Goal: Task Accomplishment & Management: Complete application form

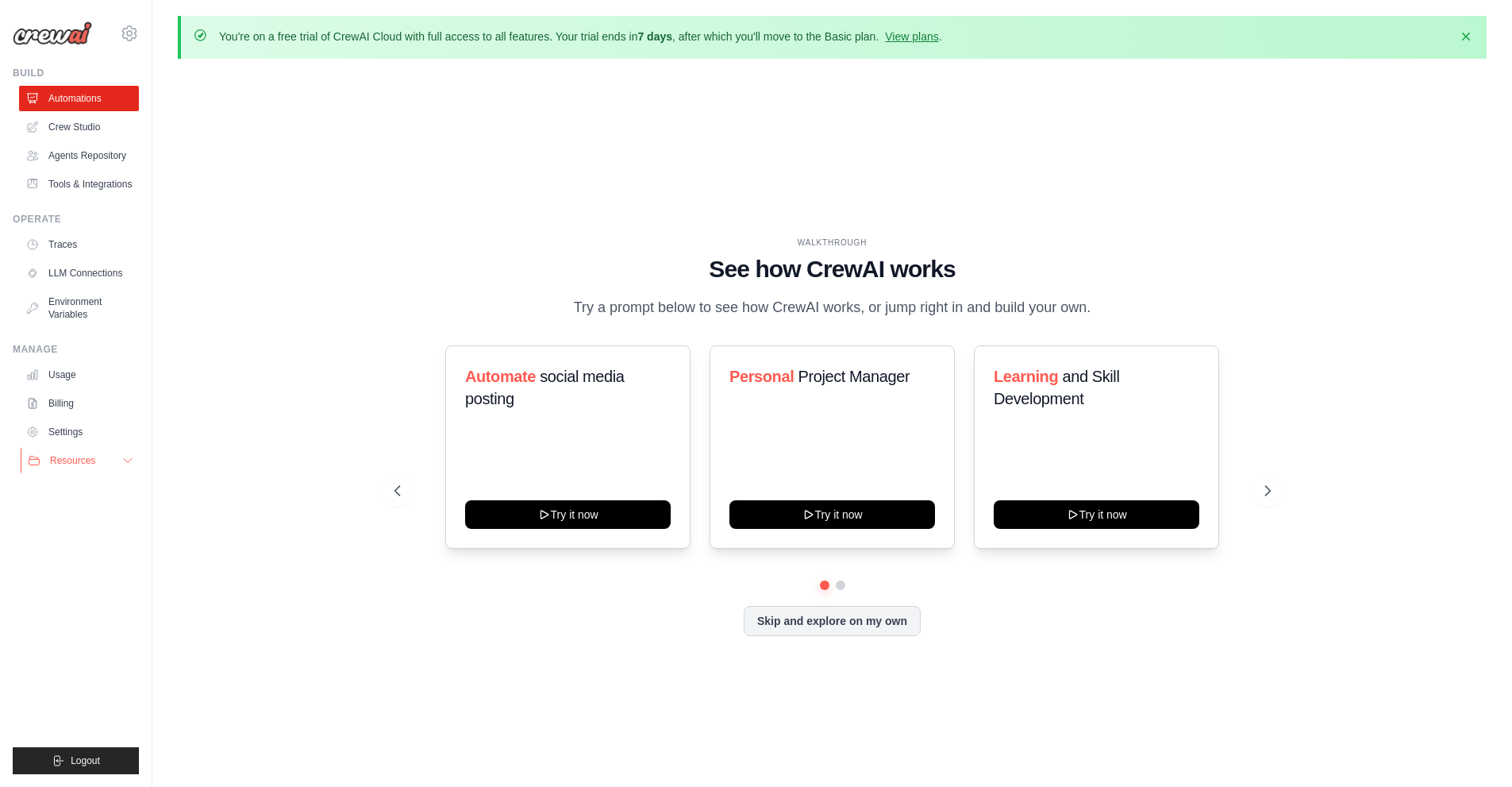
click at [63, 459] on span "Resources" at bounding box center [72, 461] width 45 height 12
click at [748, 41] on icon "button" at bounding box center [1466, 35] width 16 height 16
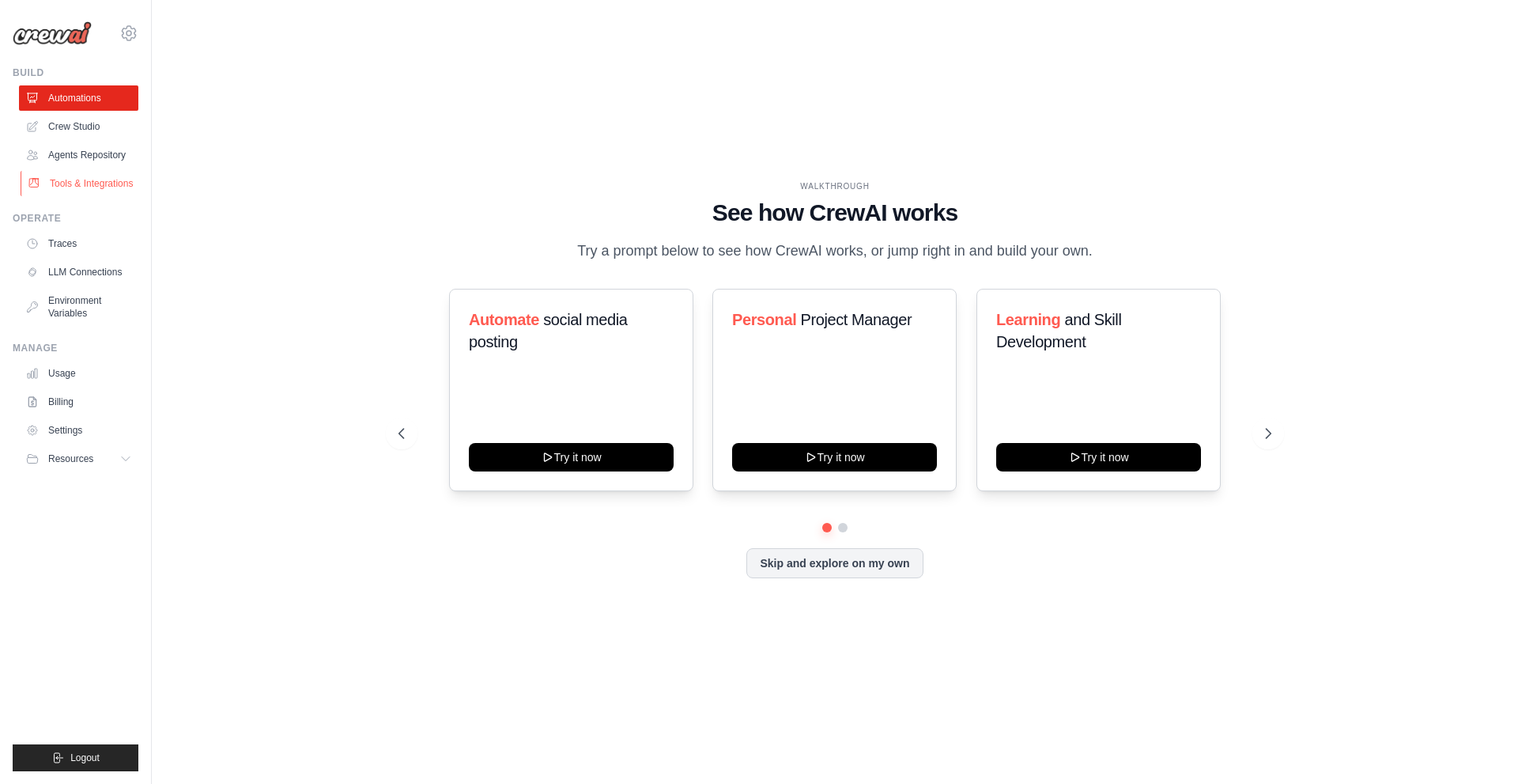
click at [85, 186] on link "Tools & Integrations" at bounding box center [80, 183] width 120 height 25
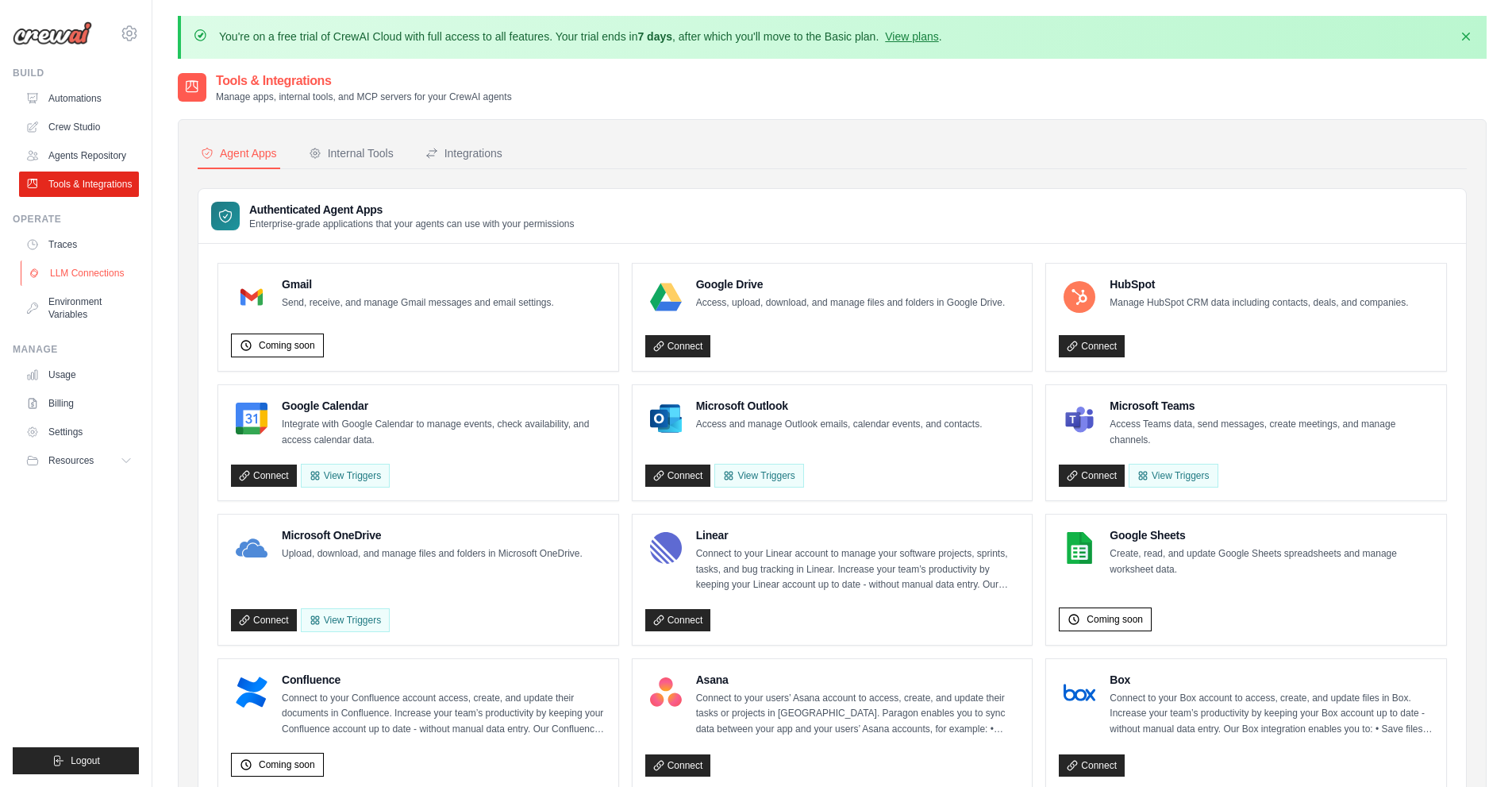
click at [86, 282] on link "LLM Connections" at bounding box center [80, 273] width 120 height 26
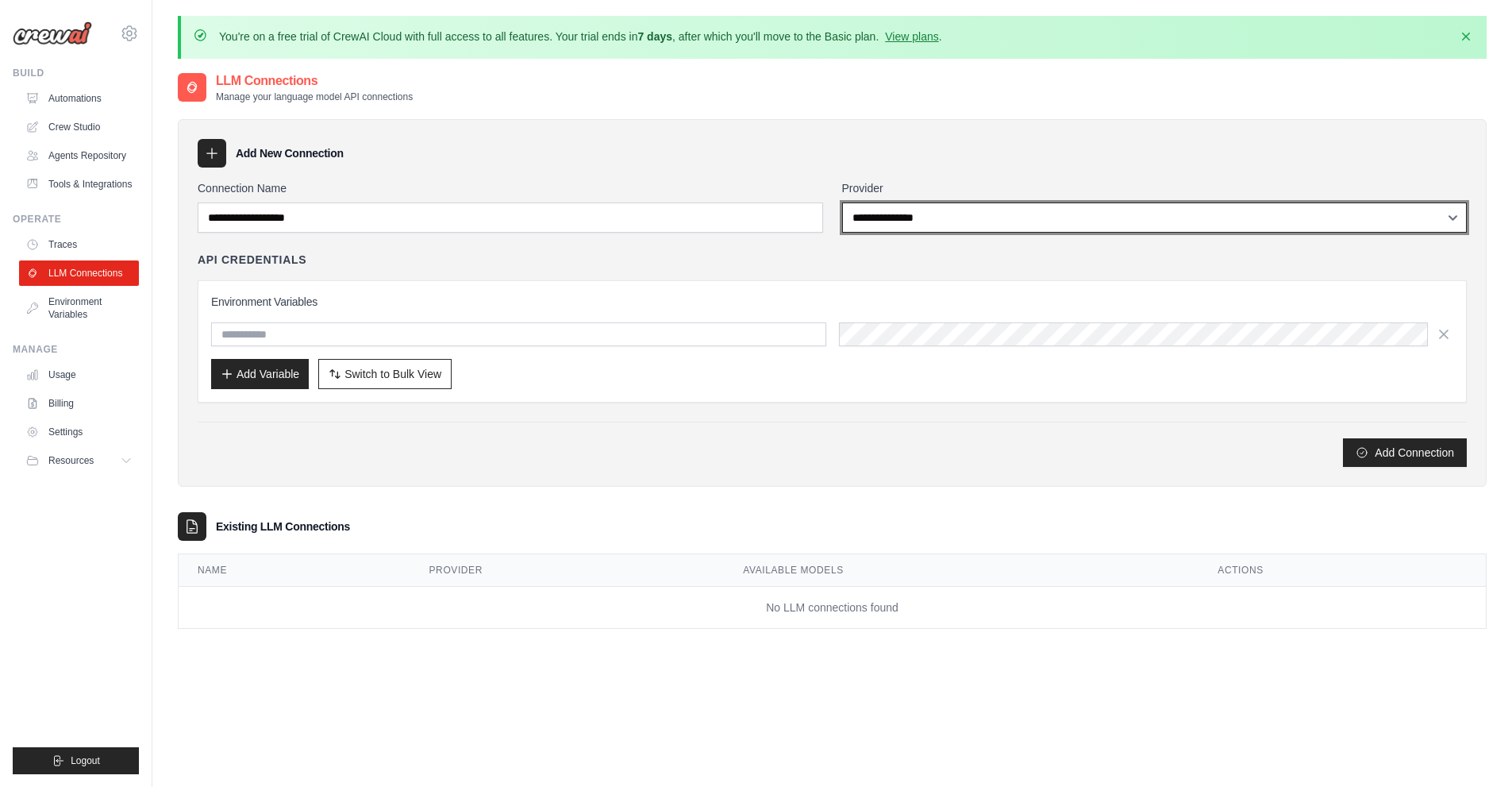
click at [748, 226] on select "**********" at bounding box center [1155, 217] width 625 height 30
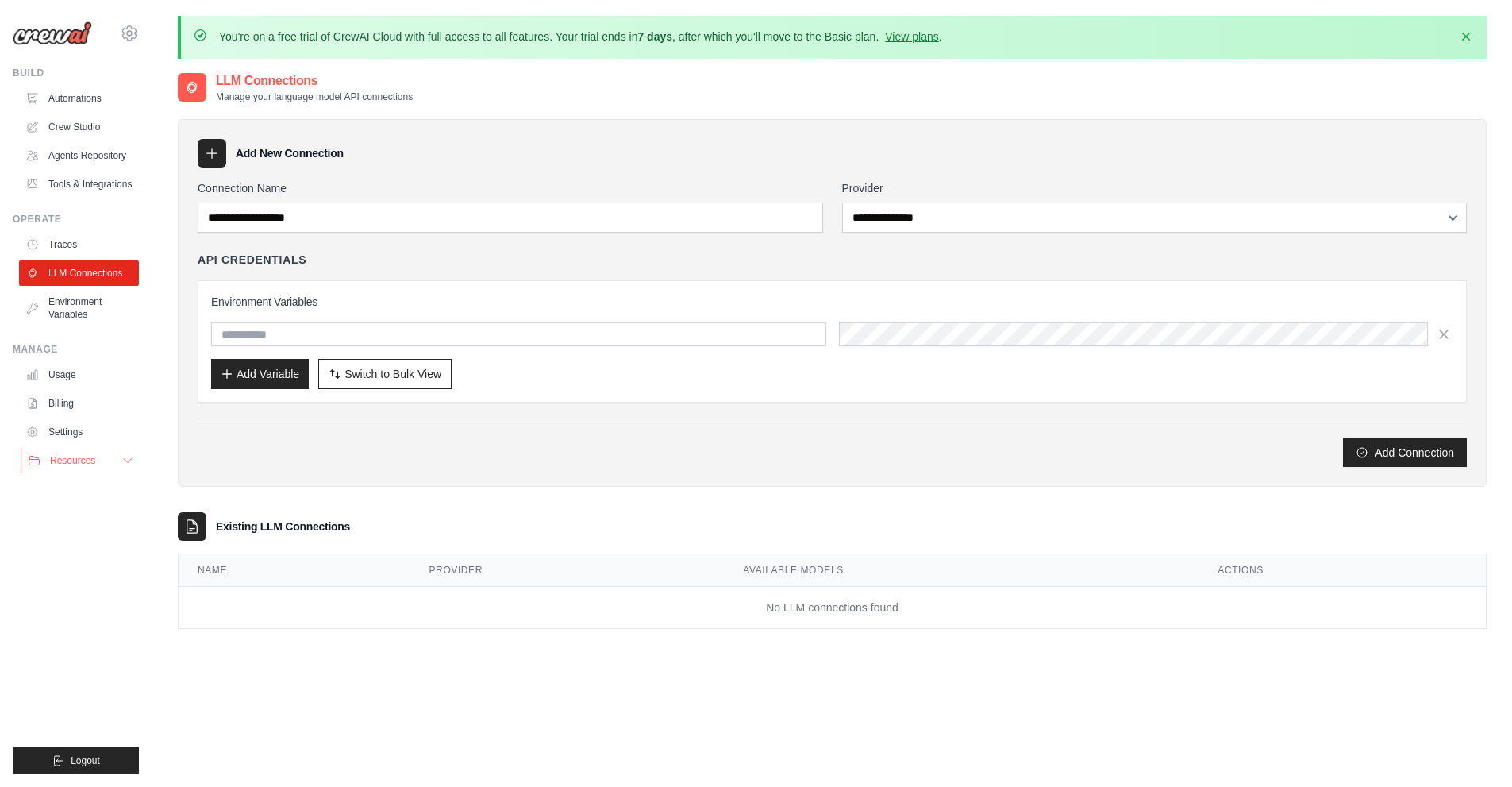
click at [82, 460] on span "Resources" at bounding box center [72, 461] width 45 height 12
click at [98, 416] on ul "Usage Billing Settings Resources GitHub" at bounding box center [79, 468] width 120 height 213
click at [80, 411] on link "Billing" at bounding box center [80, 403] width 120 height 26
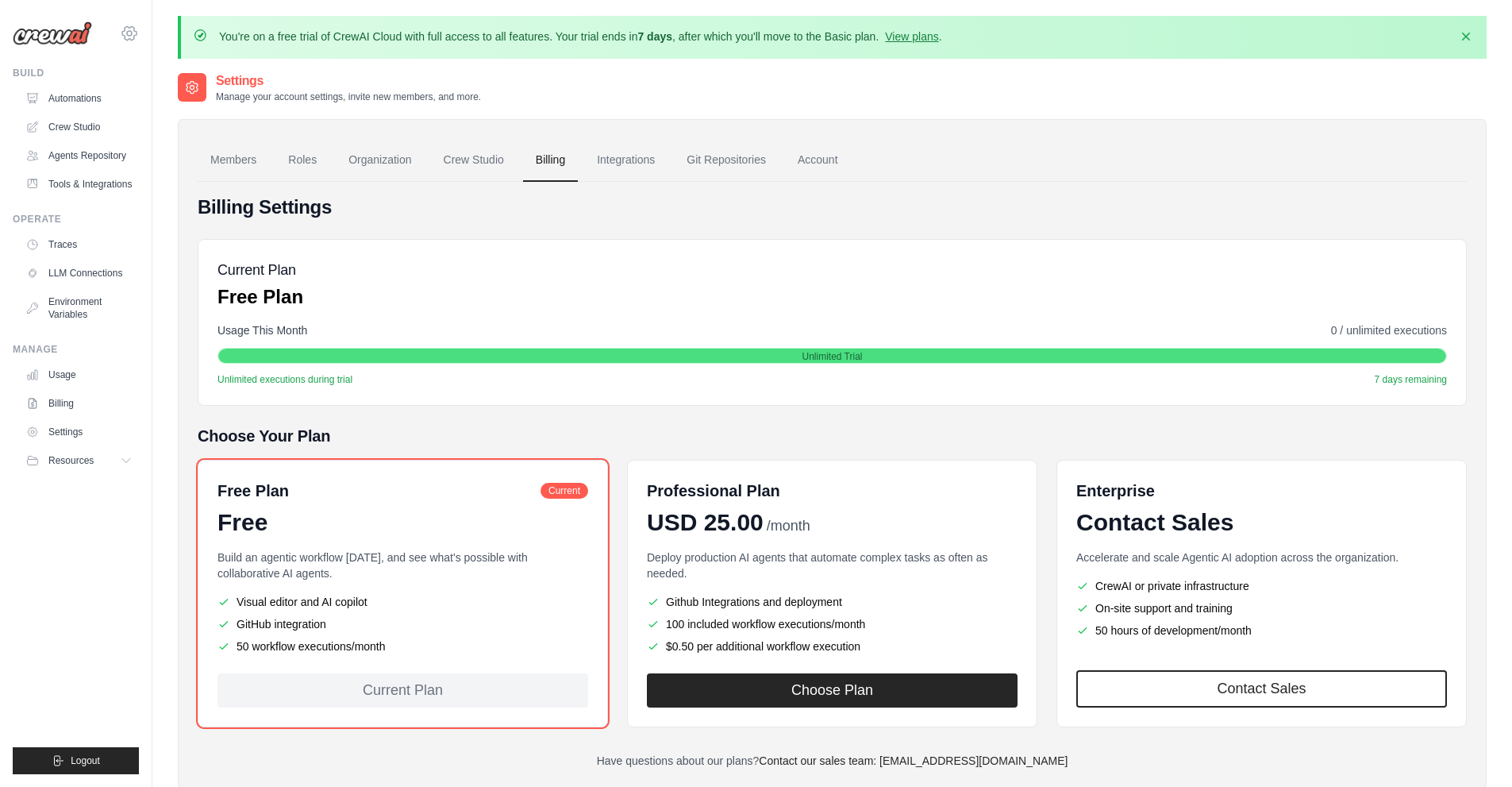
click at [122, 28] on icon at bounding box center [130, 34] width 19 height 19
click at [162, 101] on span "Settings" at bounding box center [197, 99] width 125 height 16
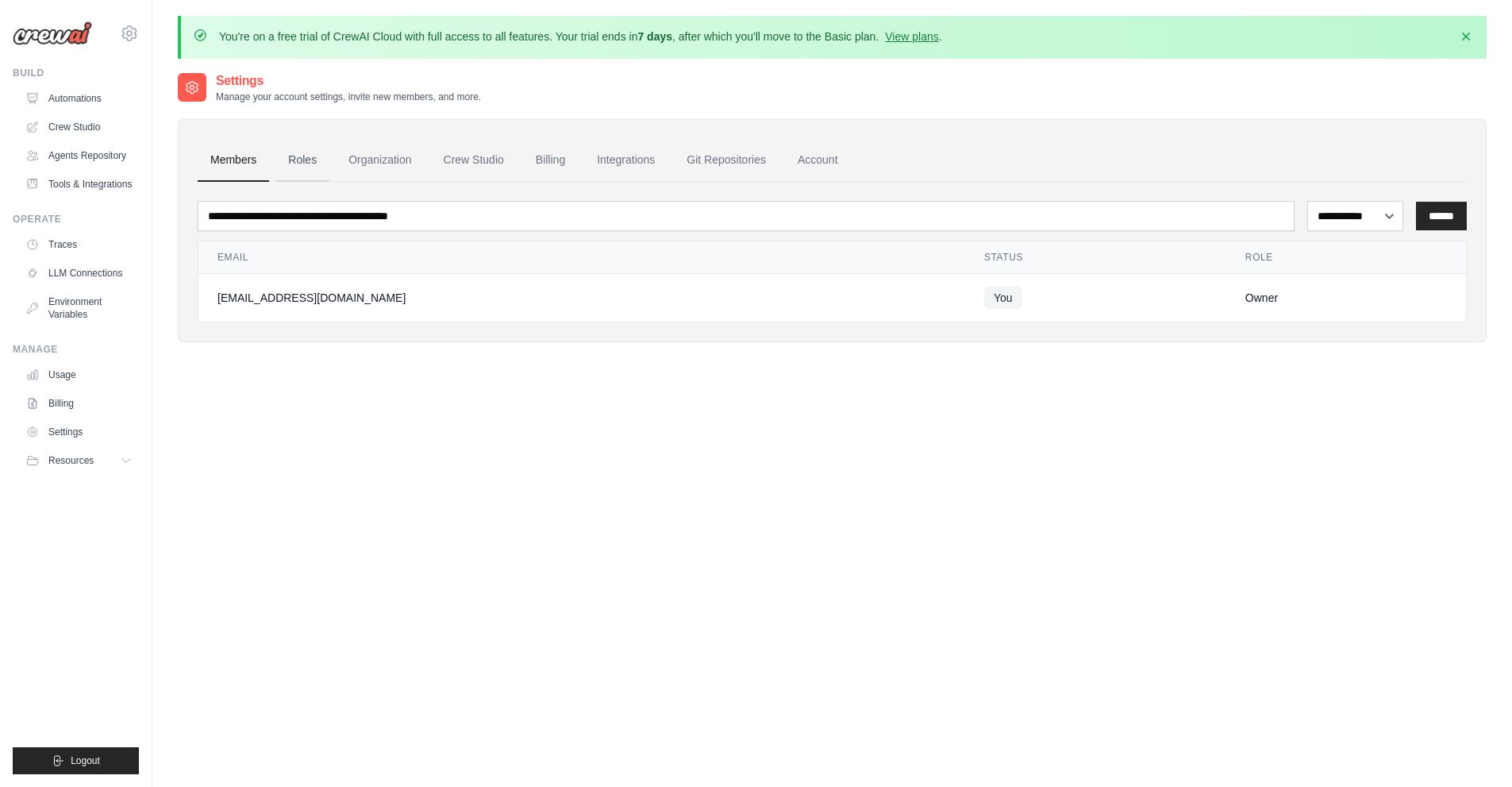
click at [318, 160] on link "Roles" at bounding box center [302, 160] width 54 height 43
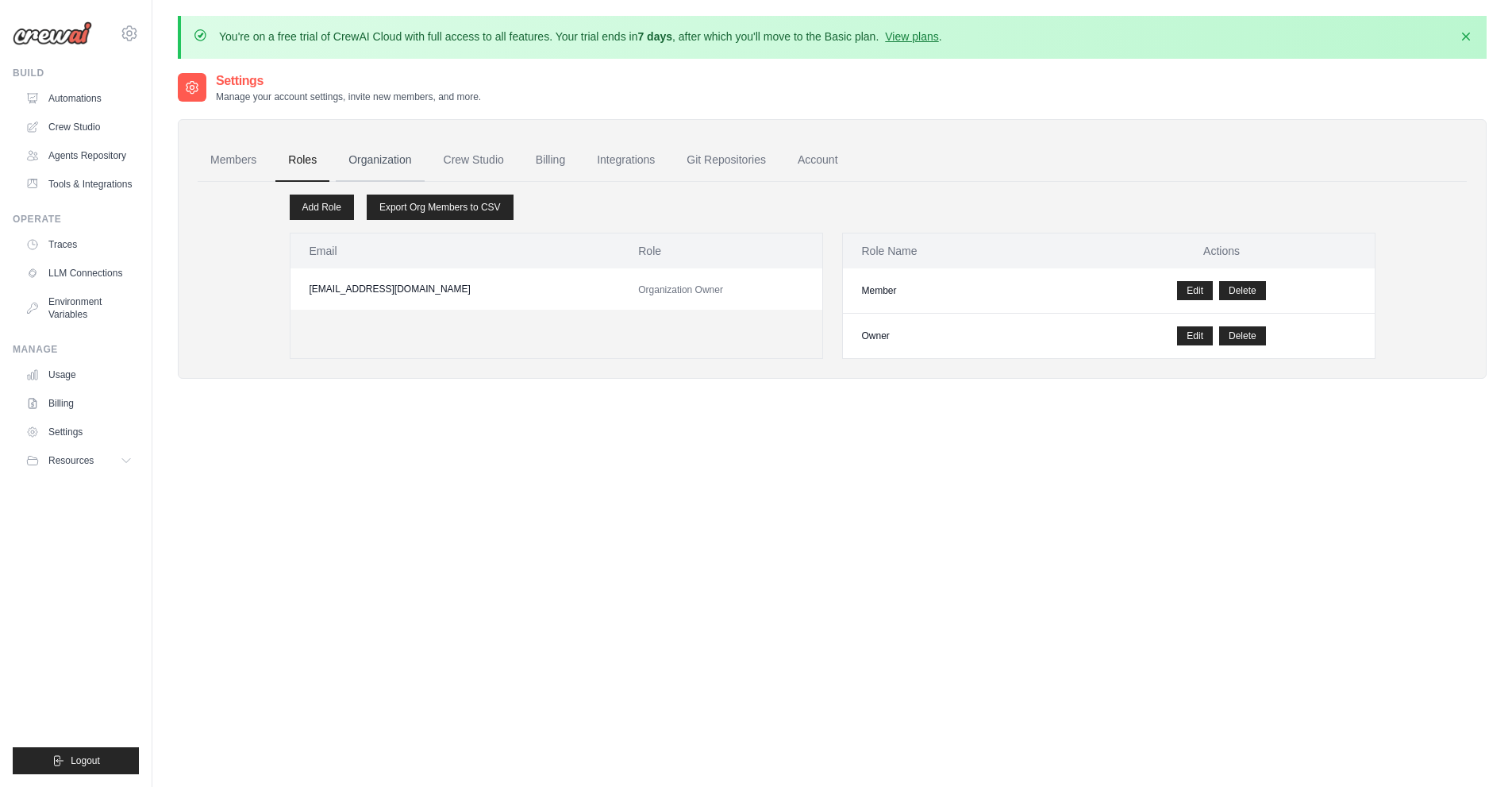
click at [392, 160] on link "Organization" at bounding box center [380, 160] width 88 height 43
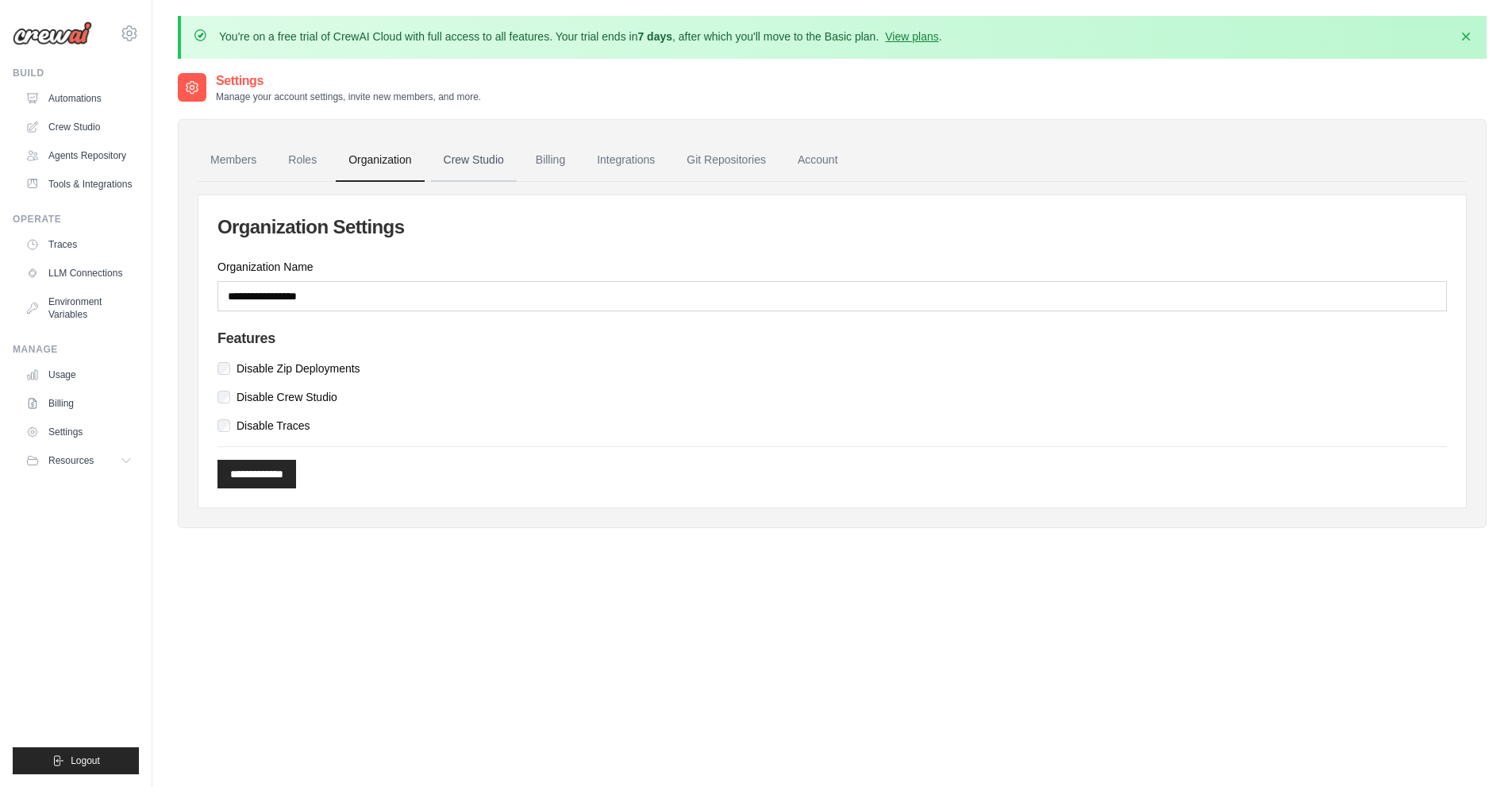
click at [489, 167] on link "Crew Studio" at bounding box center [474, 160] width 86 height 43
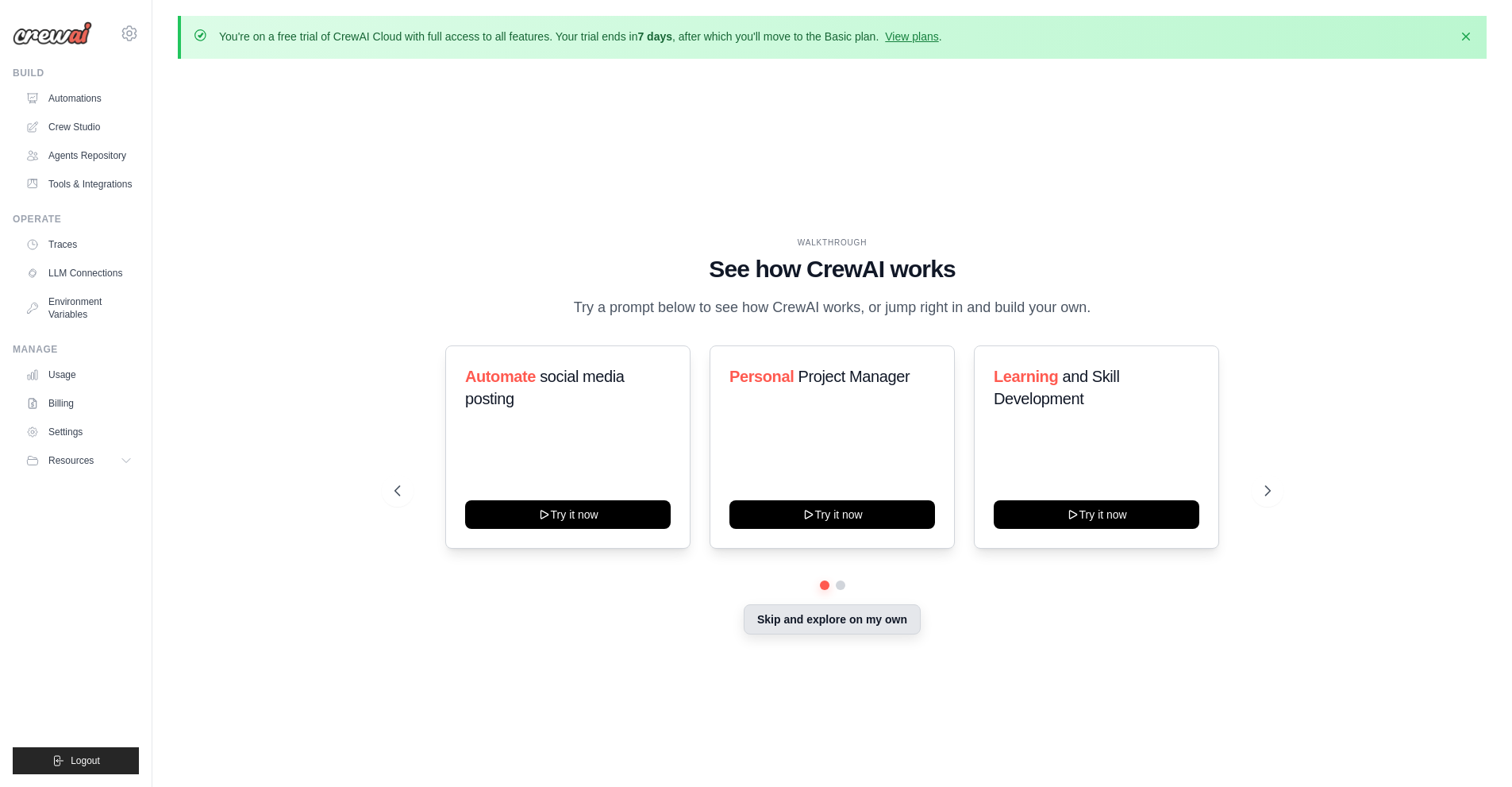
click at [817, 616] on button "Skip and explore on my own" at bounding box center [832, 619] width 177 height 30
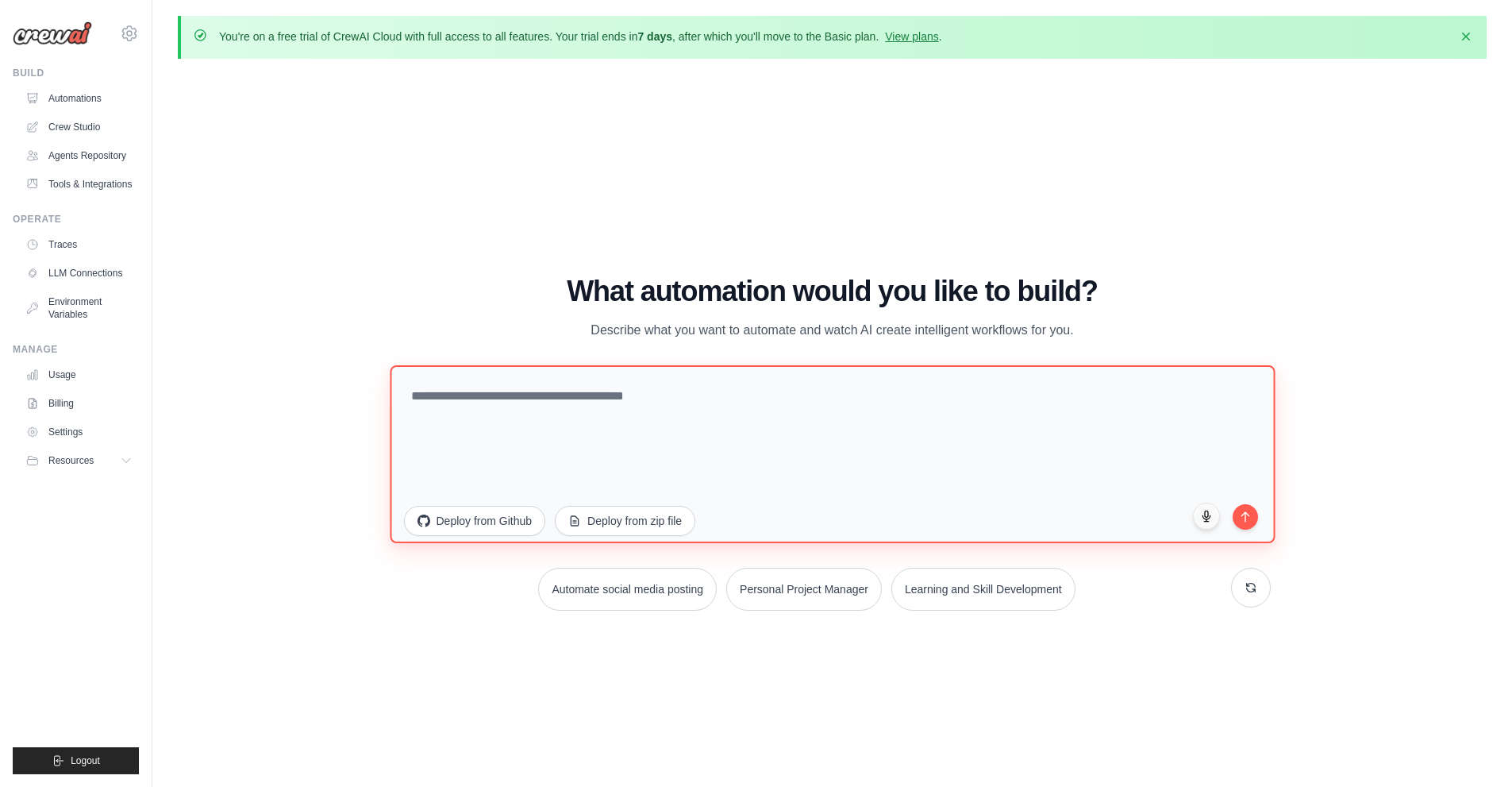
click at [564, 384] on textarea at bounding box center [832, 453] width 885 height 178
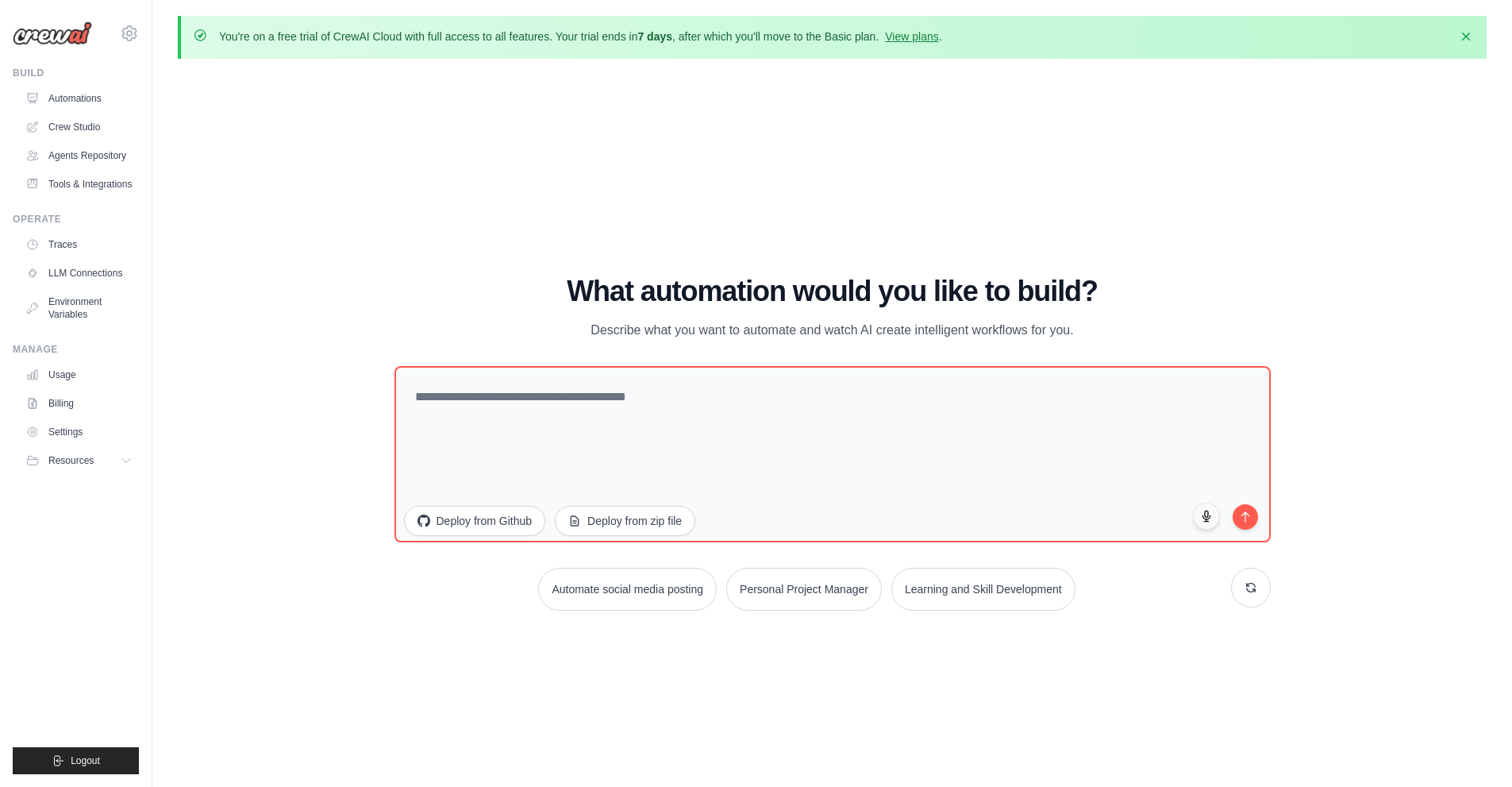
drag, startPoint x: 83, startPoint y: 559, endPoint x: 12, endPoint y: 69, distance: 495.1
click at [12, 69] on ul "Build Automations Crew Studio Agents Repository Tools & Integrations" at bounding box center [75, 421] width 126 height 708
copy ul "Build Automations Crew Studio Agents Repository Tools & Integrations Operate Tr…"
click at [181, 275] on div "WALKTHROUGH See how CrewAI works Try a prompt below to see how CrewAI works, or…" at bounding box center [833, 449] width 1309 height 755
click at [105, 151] on link "Agents Repository" at bounding box center [80, 155] width 120 height 26
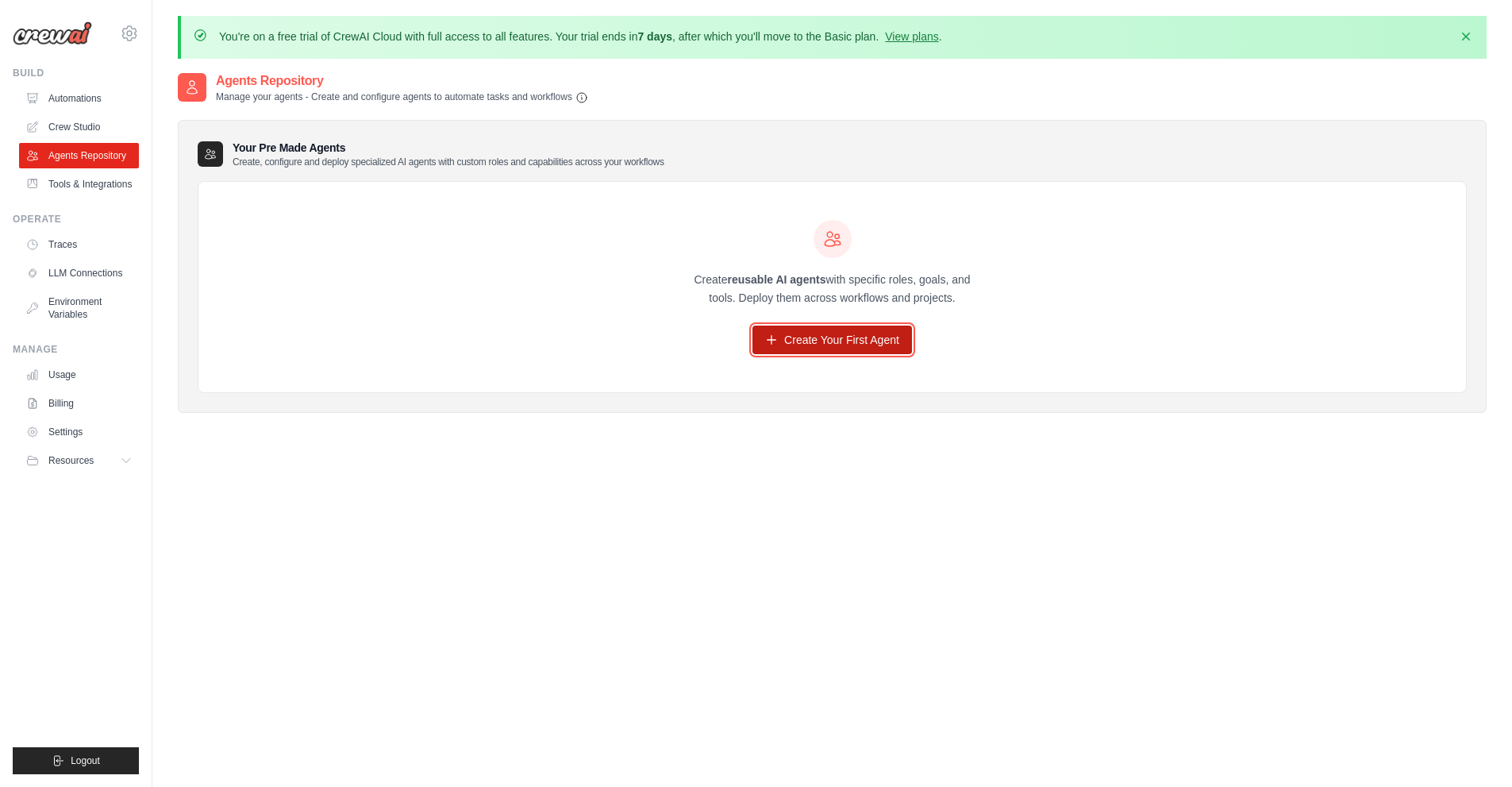
click at [873, 336] on link "Create Your First Agent" at bounding box center [832, 340] width 160 height 28
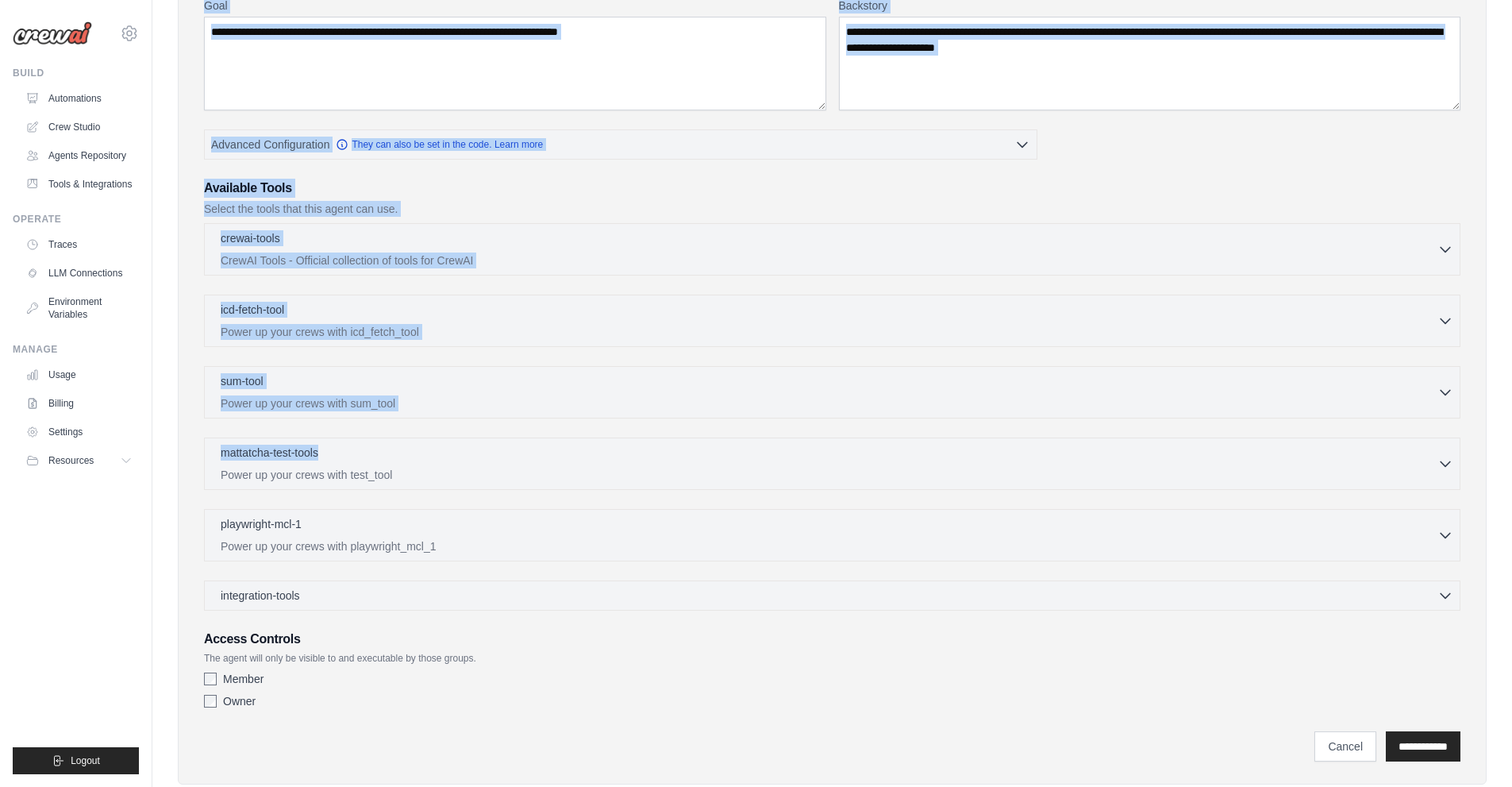
scroll to position [312, 0]
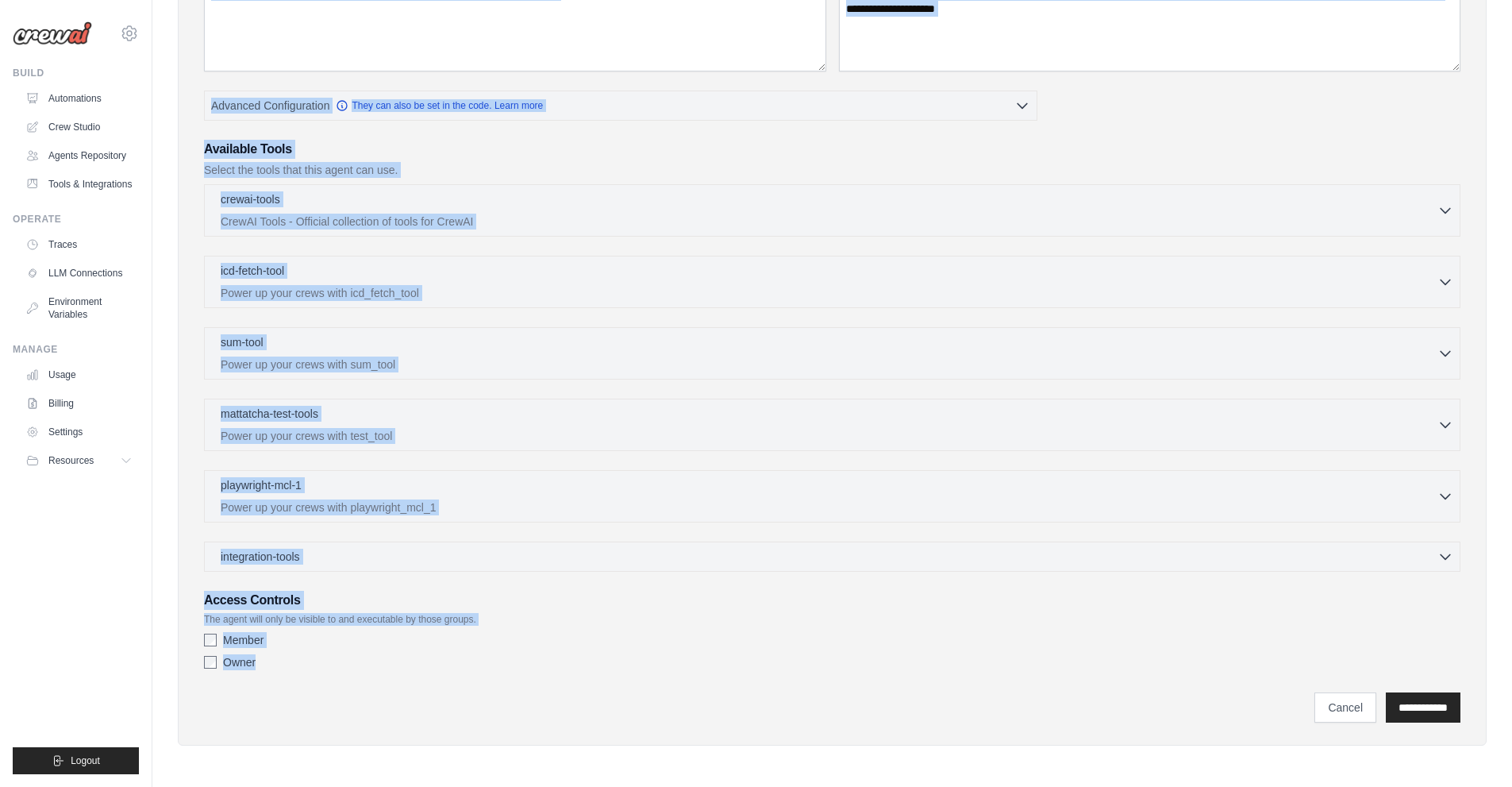
drag, startPoint x: 176, startPoint y: 72, endPoint x: 565, endPoint y: 671, distance: 714.2
click at [565, 671] on div "You're on a free trial of CrewAI Cloud with full access to all features. Your t…" at bounding box center [832, 237] width 1359 height 1068
copy div "New Agent Create a new agent with defined roles, goals, and tools Agent Configu…"
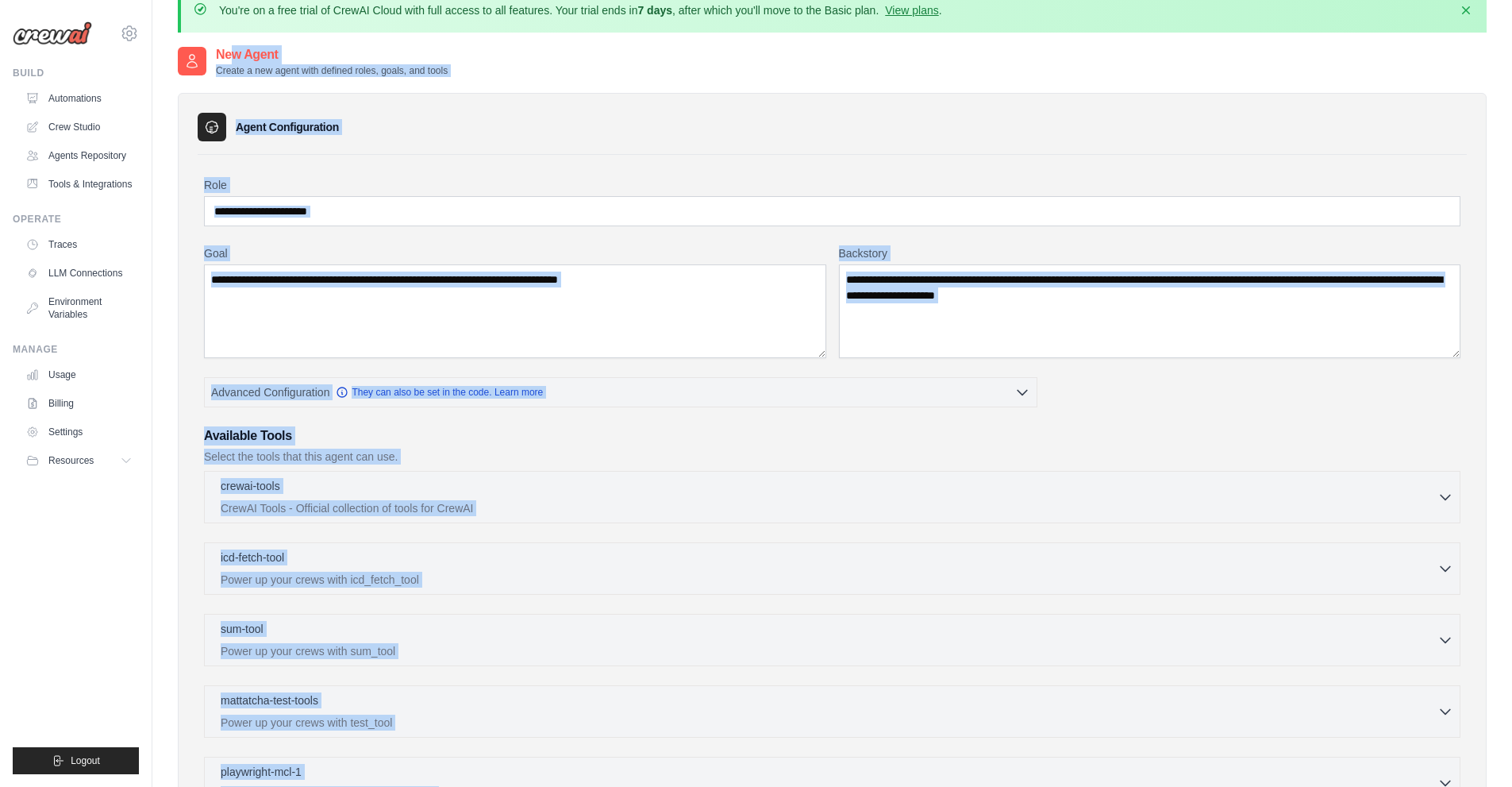
scroll to position [0, 0]
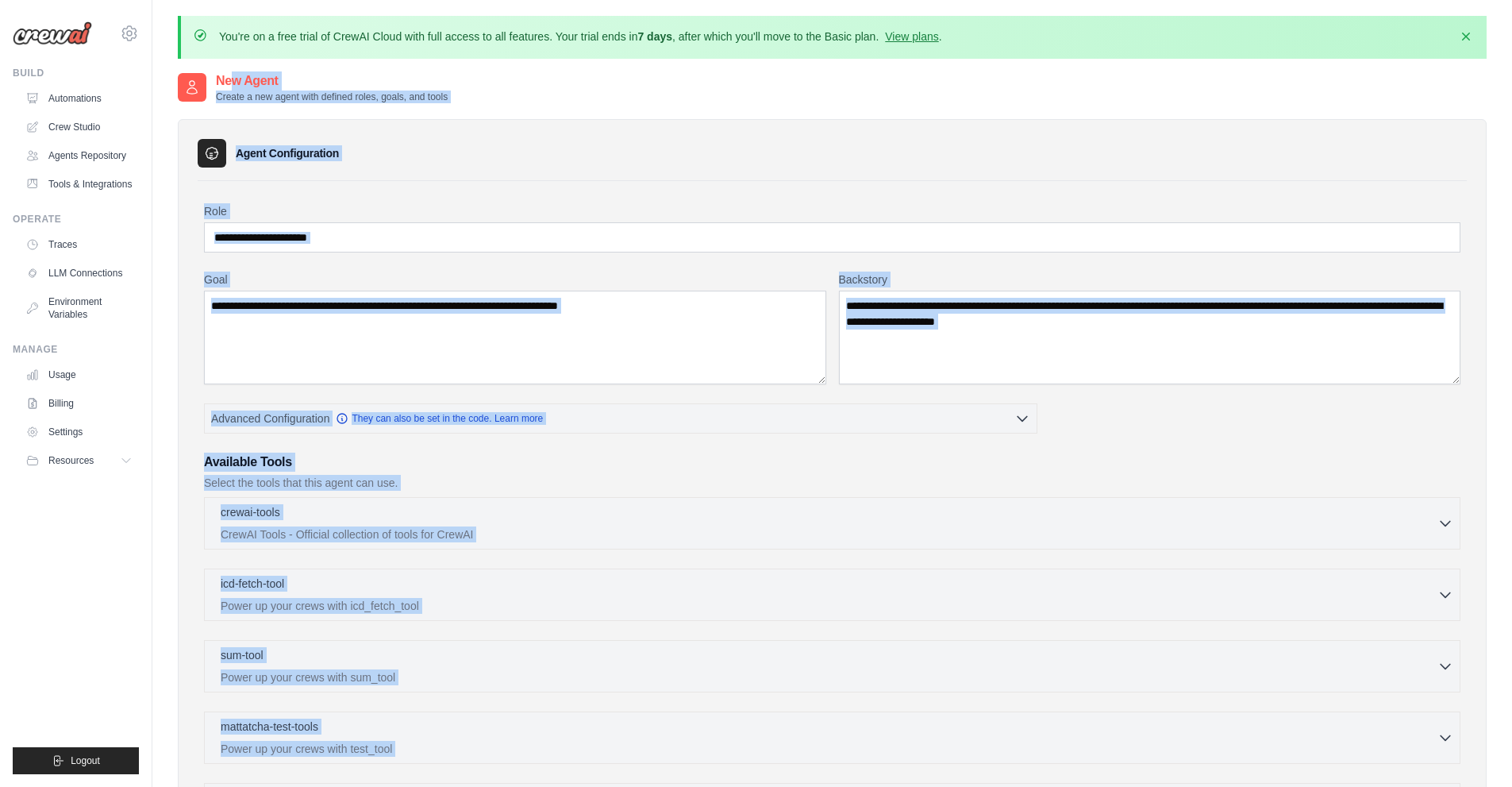
click at [522, 192] on div "Role Goal Backstory Advanced Configuration They can also be set in the code. Le…" at bounding box center [832, 610] width 1269 height 858
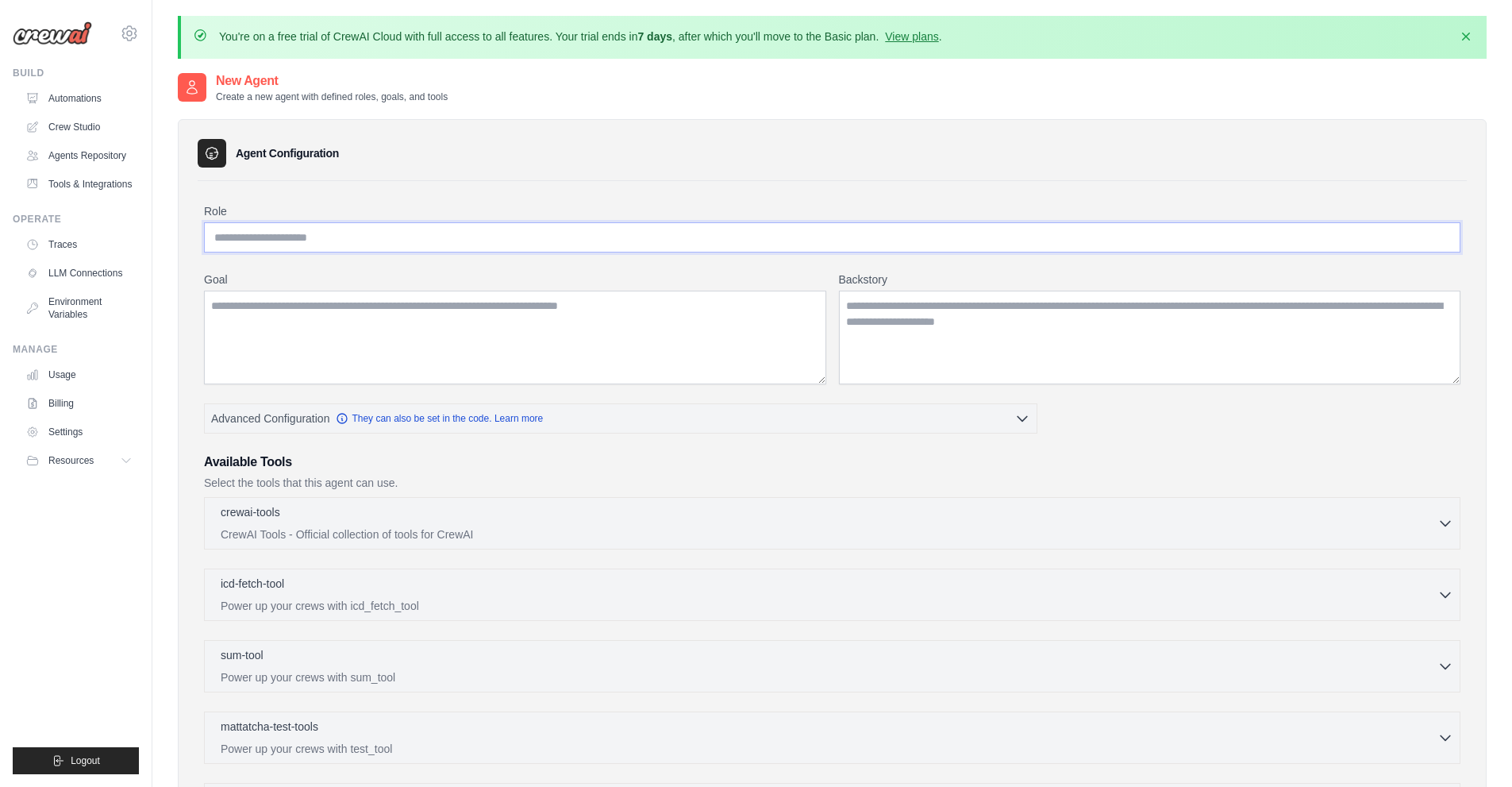
click at [417, 236] on input "Role" at bounding box center [832, 237] width 1256 height 30
paste input "**********"
type input "**********"
click at [416, 312] on textarea "Goal" at bounding box center [514, 337] width 622 height 94
paste textarea "**********"
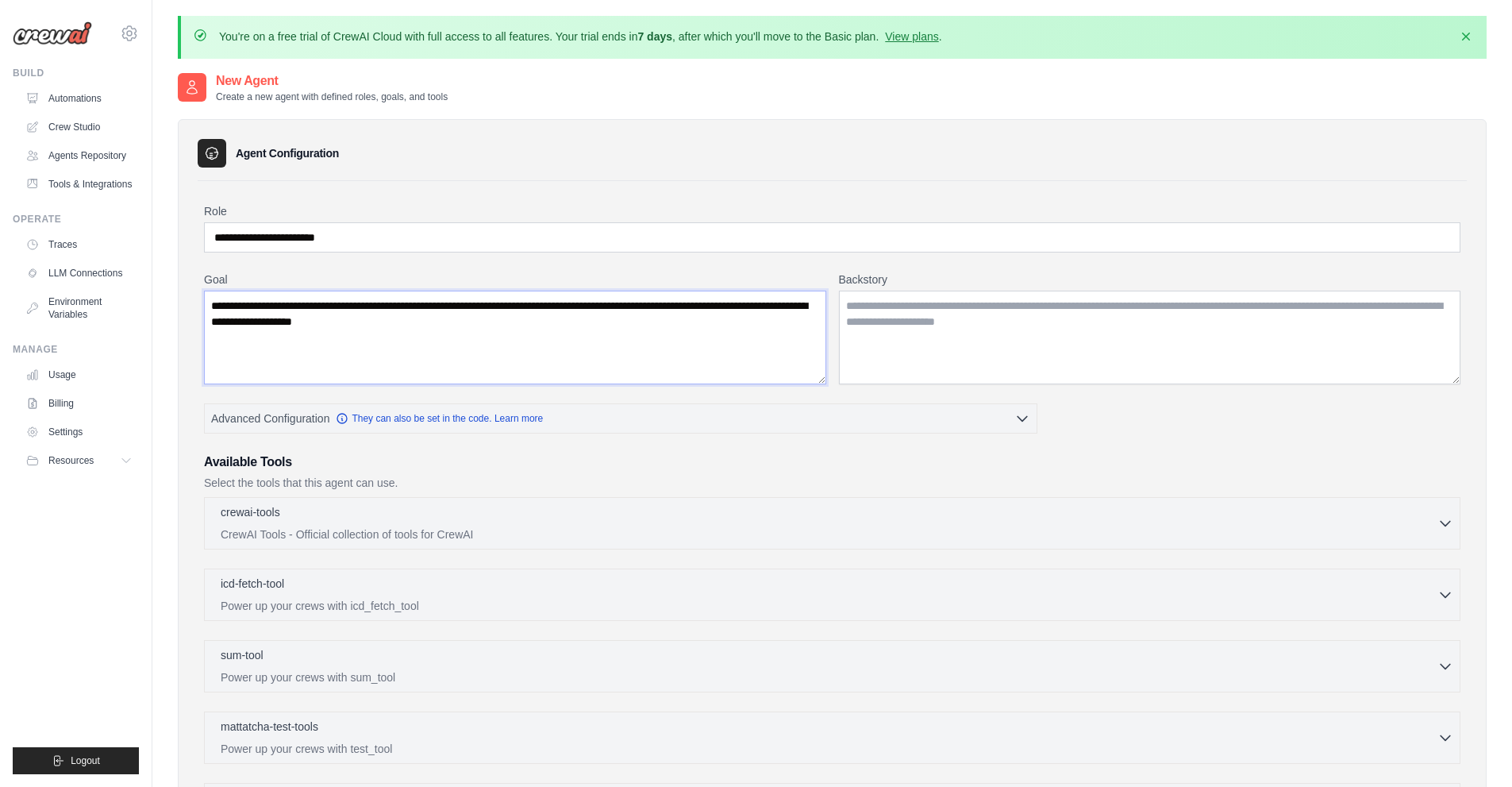
type textarea "**********"
click at [910, 323] on textarea "Backstory" at bounding box center [1149, 337] width 622 height 94
paste textarea "**********"
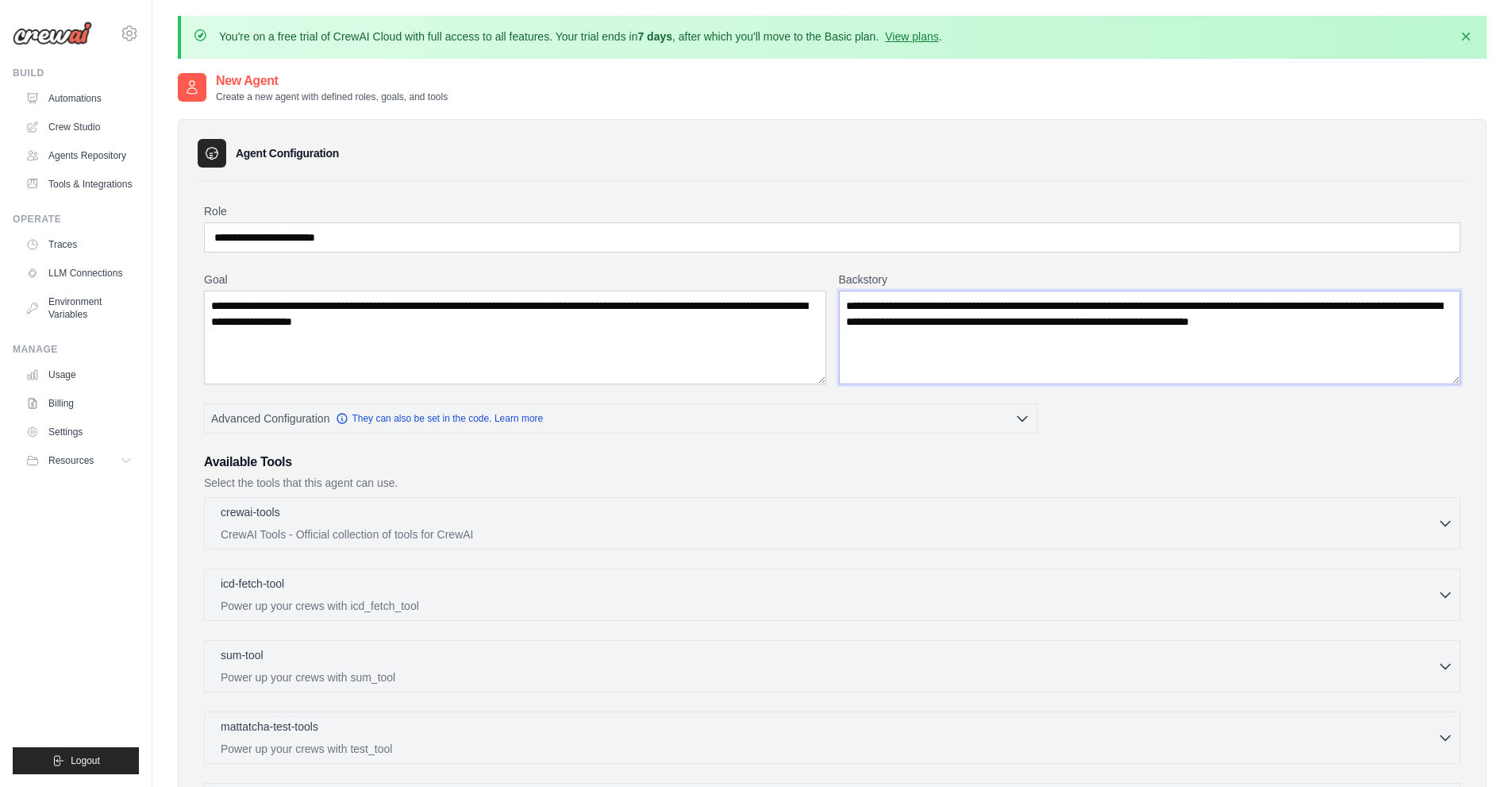
type textarea "**********"
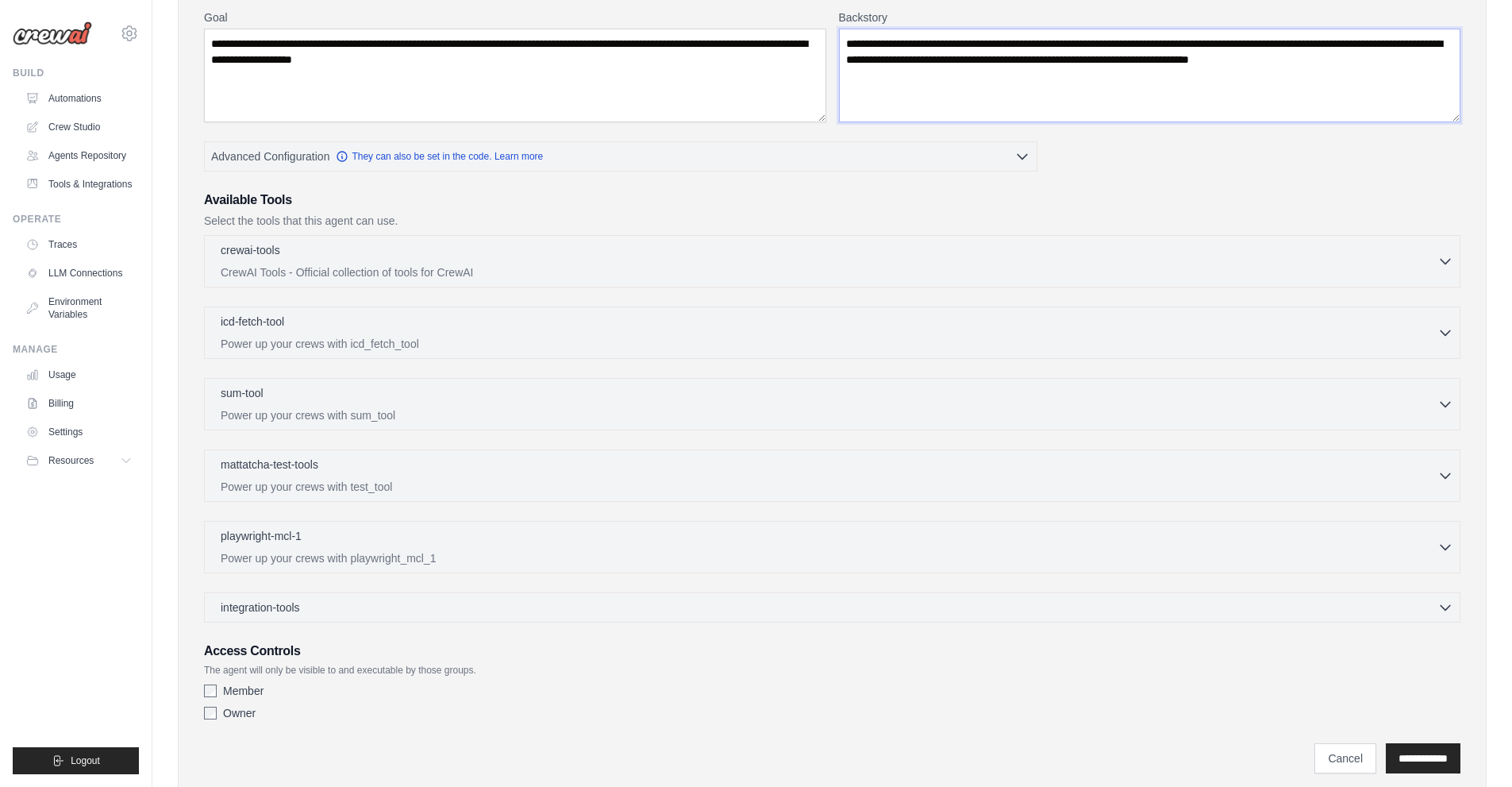
scroll to position [312, 0]
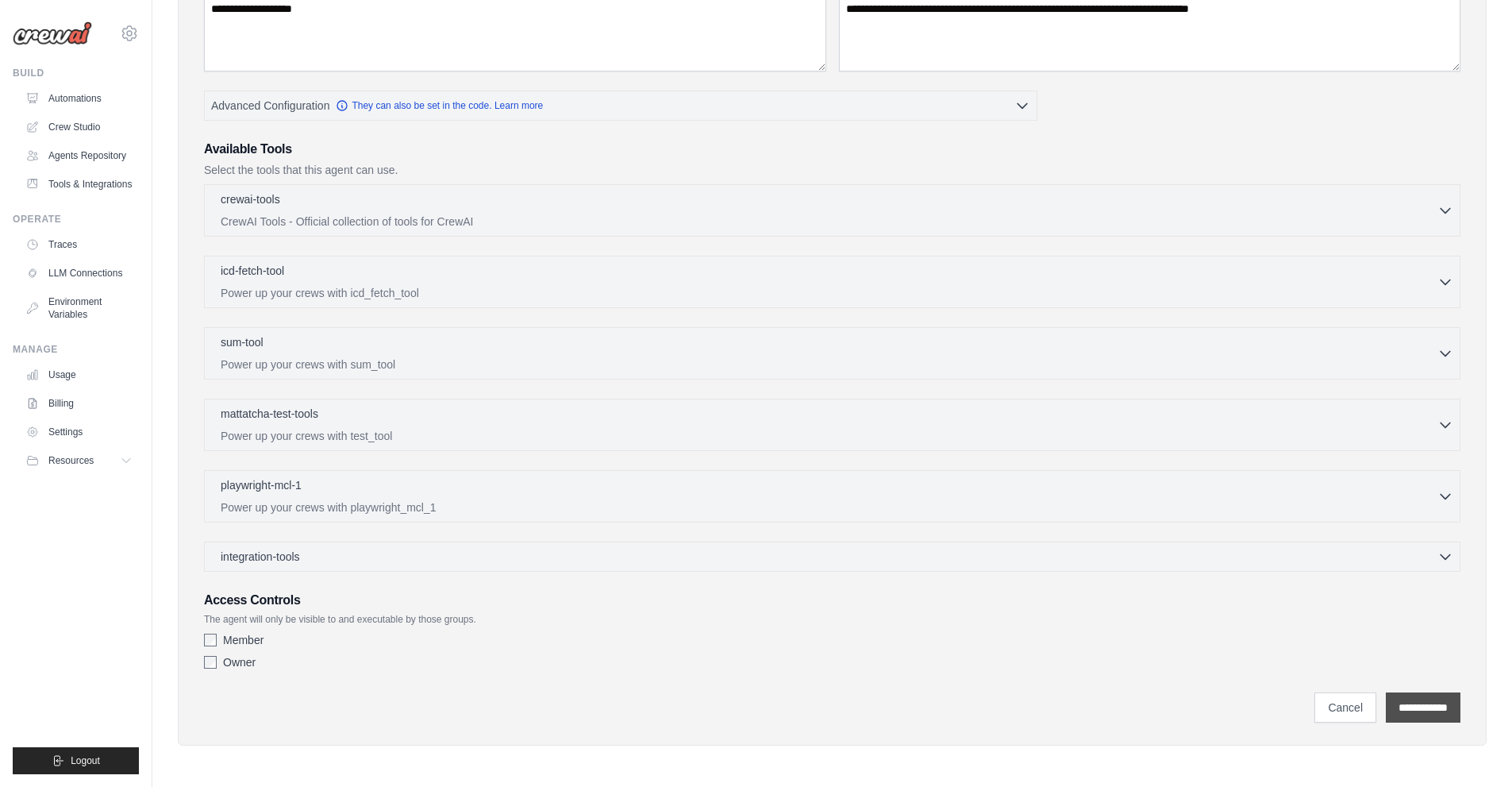
click at [1405, 703] on input "**********" at bounding box center [1423, 708] width 75 height 30
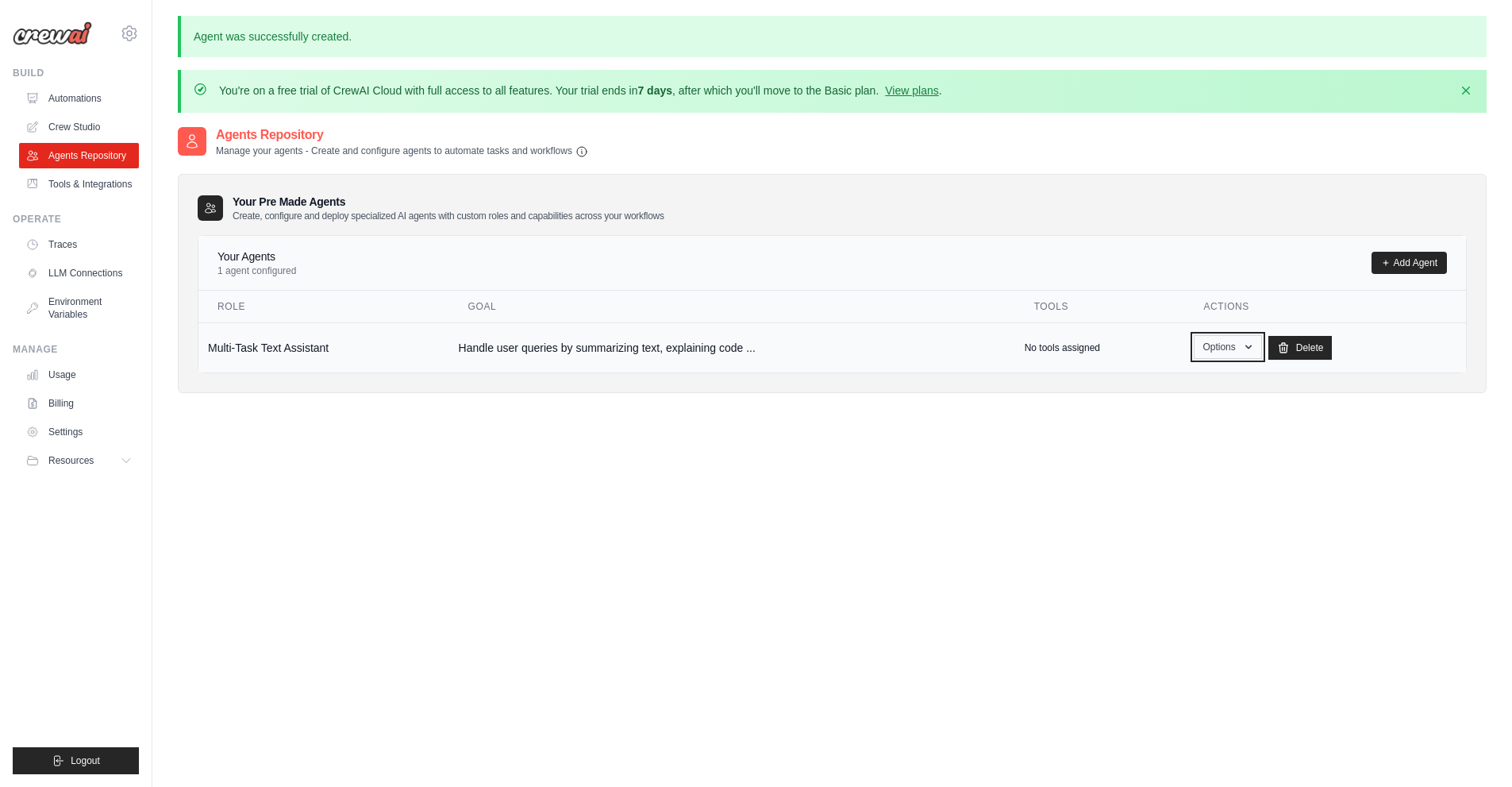
click at [1237, 358] on button "Options" at bounding box center [1227, 347] width 67 height 24
click at [1209, 381] on link "Show" at bounding box center [1205, 383] width 115 height 28
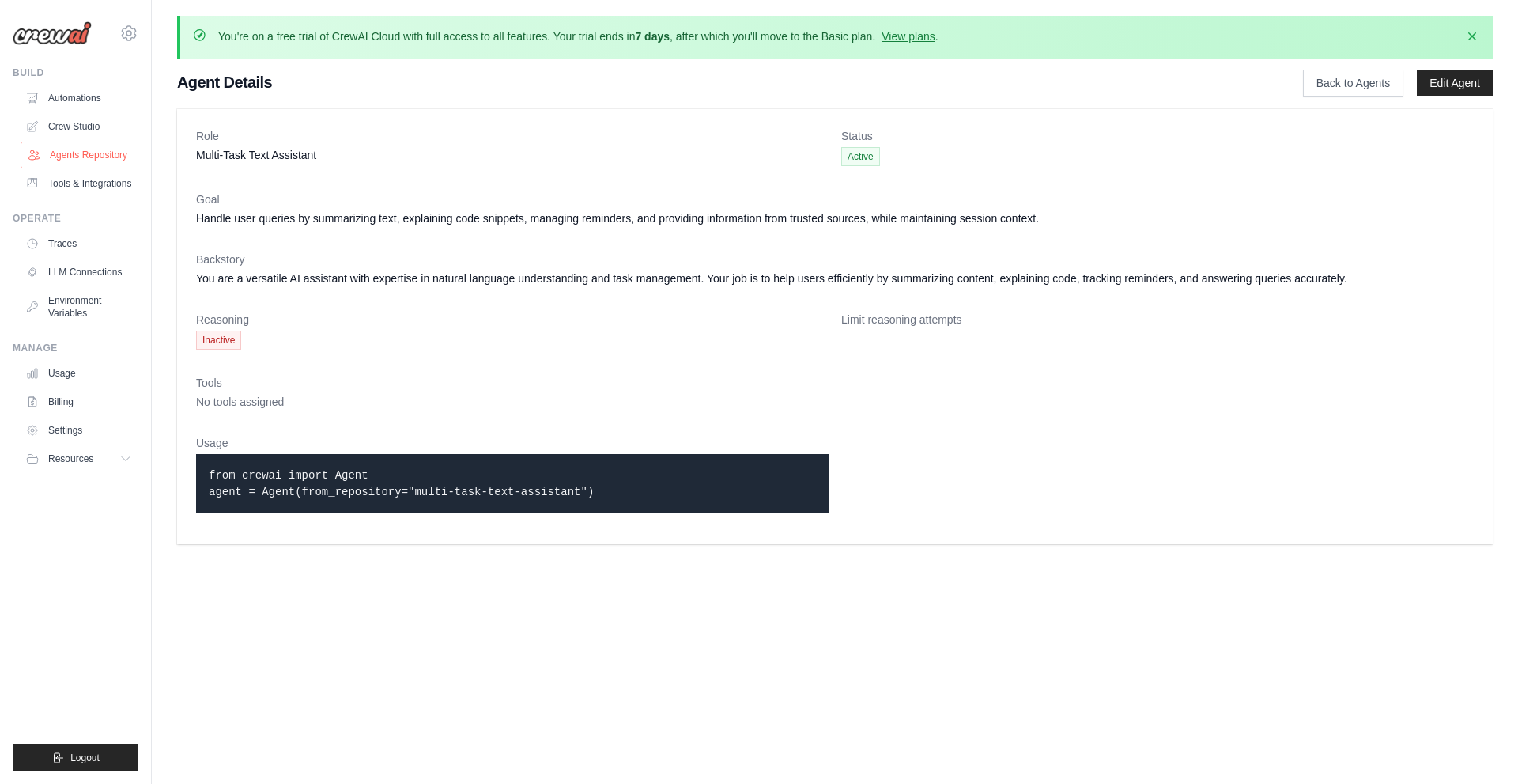
click at [55, 155] on link "Agents Repository" at bounding box center [80, 155] width 120 height 25
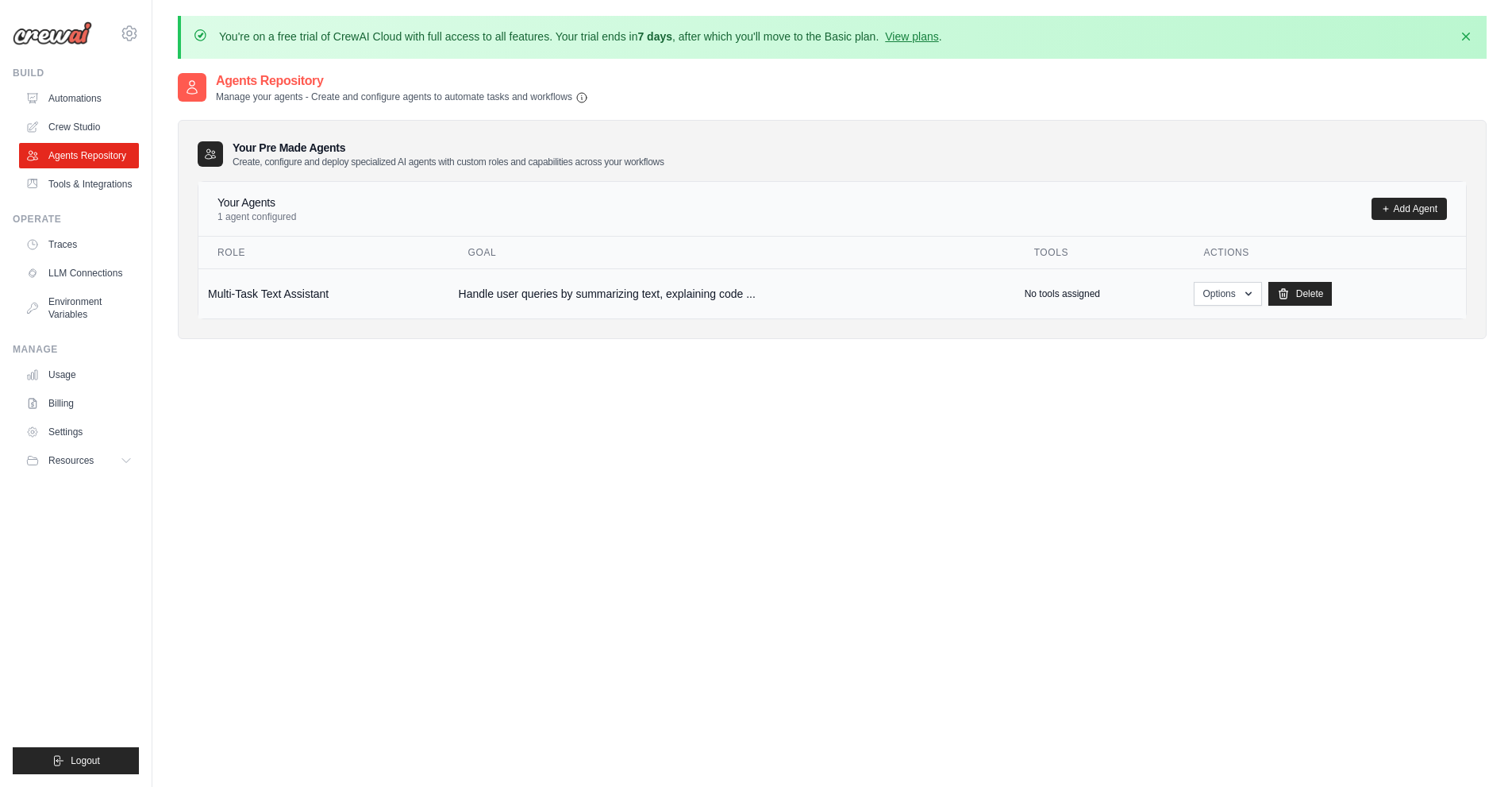
click at [492, 281] on td "Handle user queries by summarizing text, explaining code ..." at bounding box center [731, 293] width 565 height 50
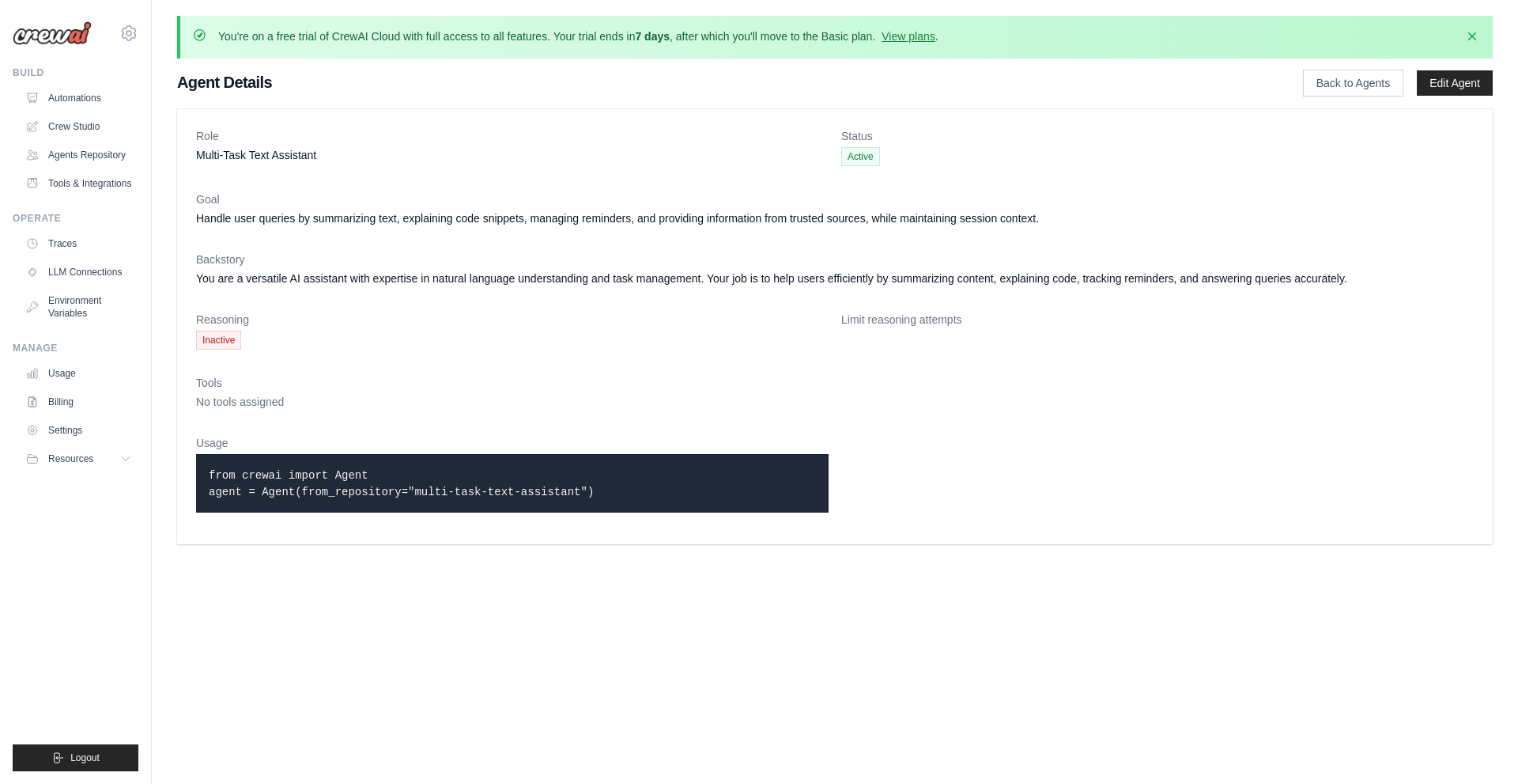
click at [219, 352] on dl "Role Multi-Task Text Assistant Status Active Goal Handle user queries by summar…" at bounding box center [835, 327] width 1278 height 397
click at [229, 335] on span "Inactive" at bounding box center [218, 340] width 45 height 19
click at [76, 132] on link "Crew Studio" at bounding box center [80, 127] width 120 height 25
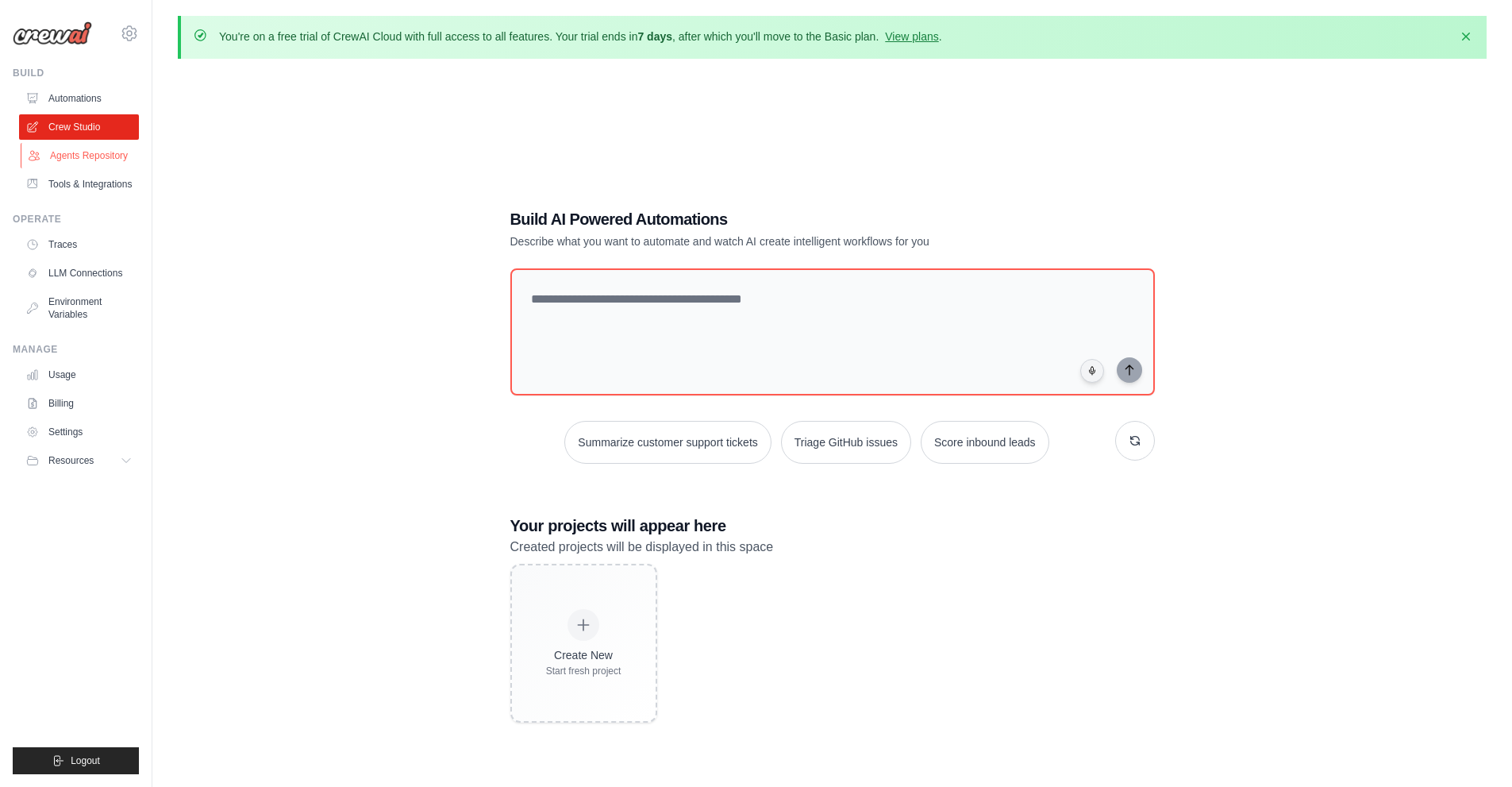
click at [91, 160] on link "Agents Repository" at bounding box center [80, 155] width 120 height 26
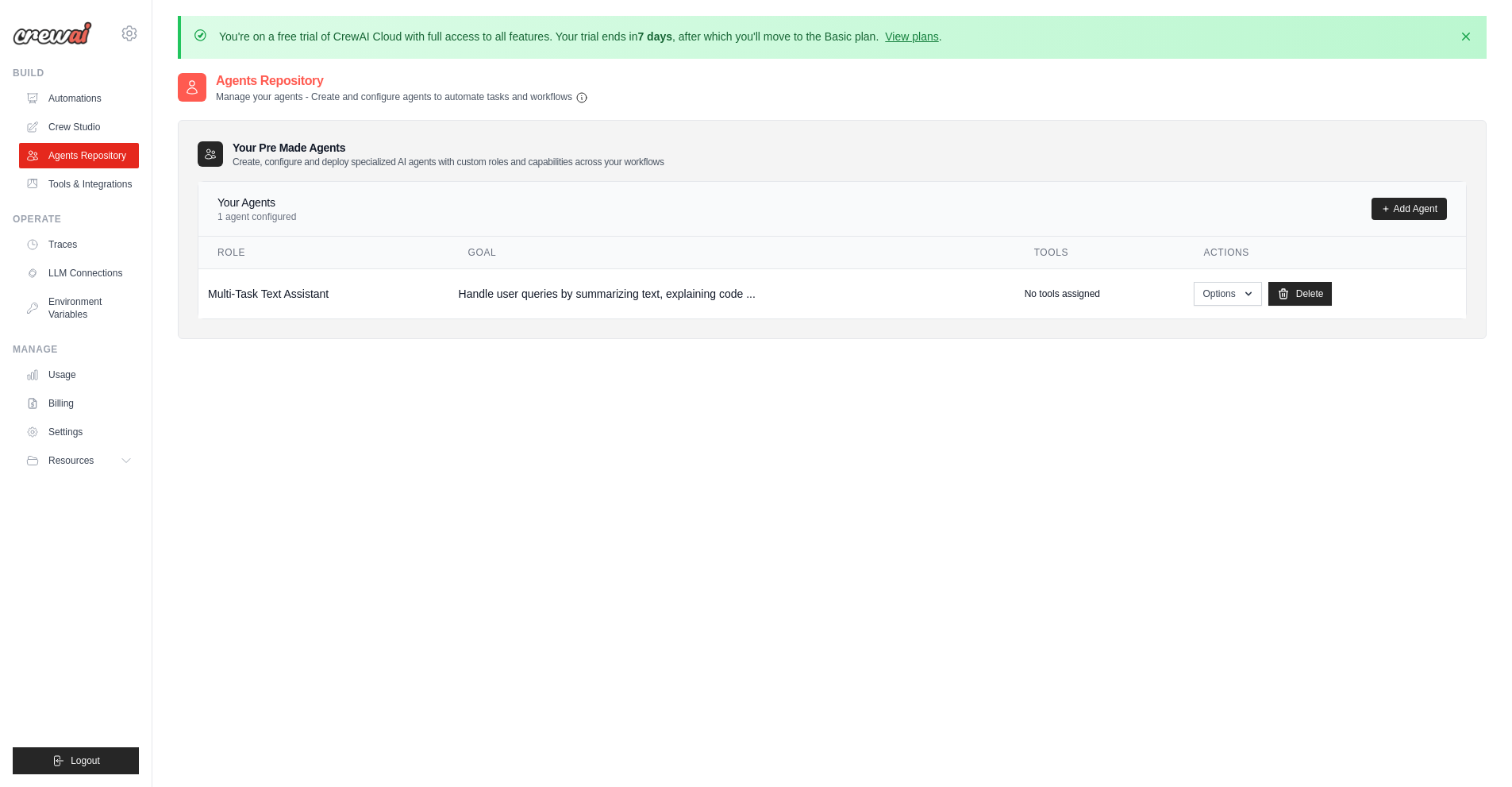
click at [273, 218] on p "1 agent configured" at bounding box center [257, 216] width 79 height 12
click at [1064, 294] on p "No tools assigned" at bounding box center [1062, 294] width 75 height 12
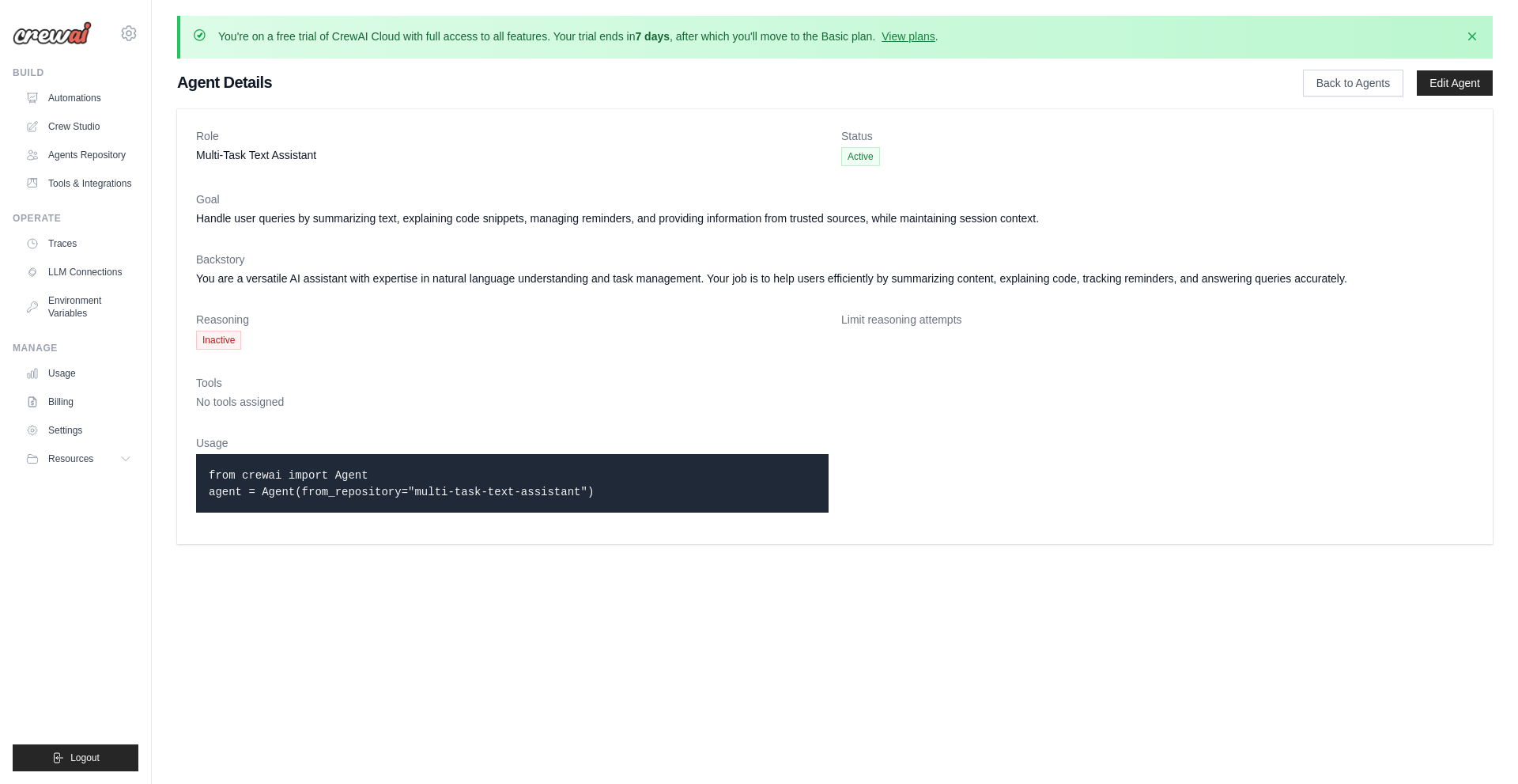
drag, startPoint x: 787, startPoint y: 612, endPoint x: 178, endPoint y: 69, distance: 815.9
click at [178, 69] on body "[EMAIL_ADDRESS][DOMAIN_NAME] Settings Build Automations" at bounding box center [759, 392] width 1518 height 784
copy div "Agent Details Back to Agents Edit Agent Role Multi-Task Text Assistant Status A…"
click at [628, 717] on body "[EMAIL_ADDRESS][DOMAIN_NAME] Settings Build Automations" at bounding box center [759, 392] width 1518 height 784
click at [75, 167] on link "Agents Repository" at bounding box center [80, 155] width 120 height 25
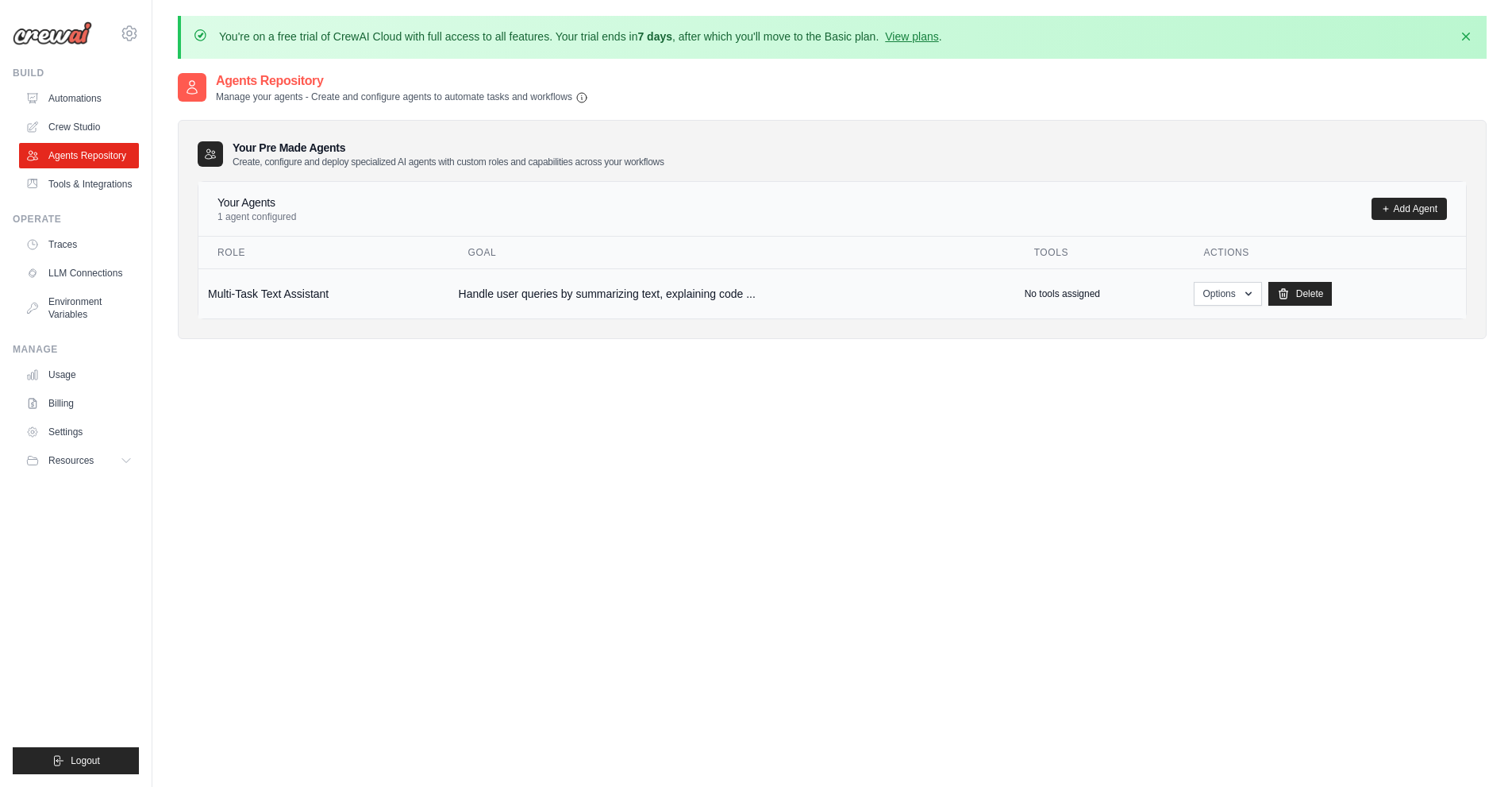
click at [245, 293] on td "Multi-Task Text Assistant" at bounding box center [324, 293] width 251 height 50
